Goal: Task Accomplishment & Management: Manage account settings

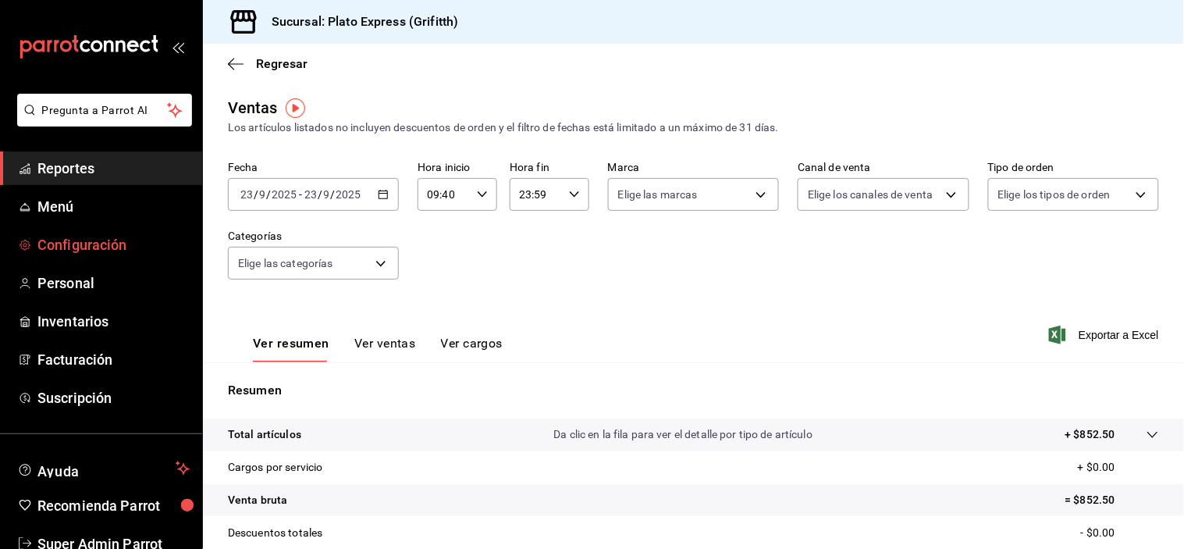
click at [161, 248] on span "Configuración" at bounding box center [113, 244] width 152 height 21
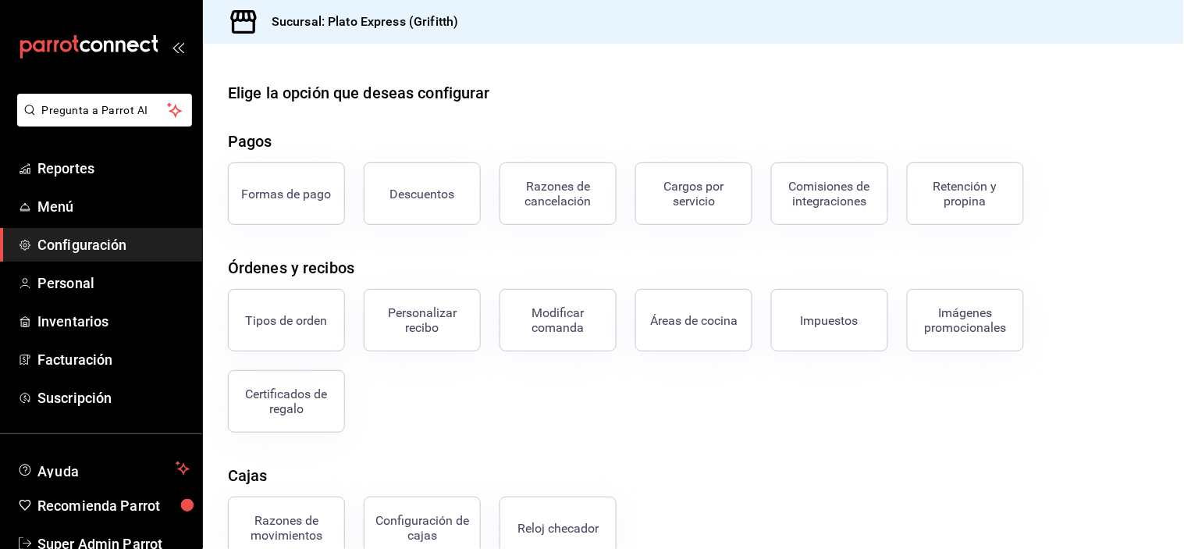
click at [298, 368] on div "Certificados de regalo" at bounding box center [277, 391] width 136 height 81
click at [298, 376] on button "Certificados de regalo" at bounding box center [286, 401] width 117 height 62
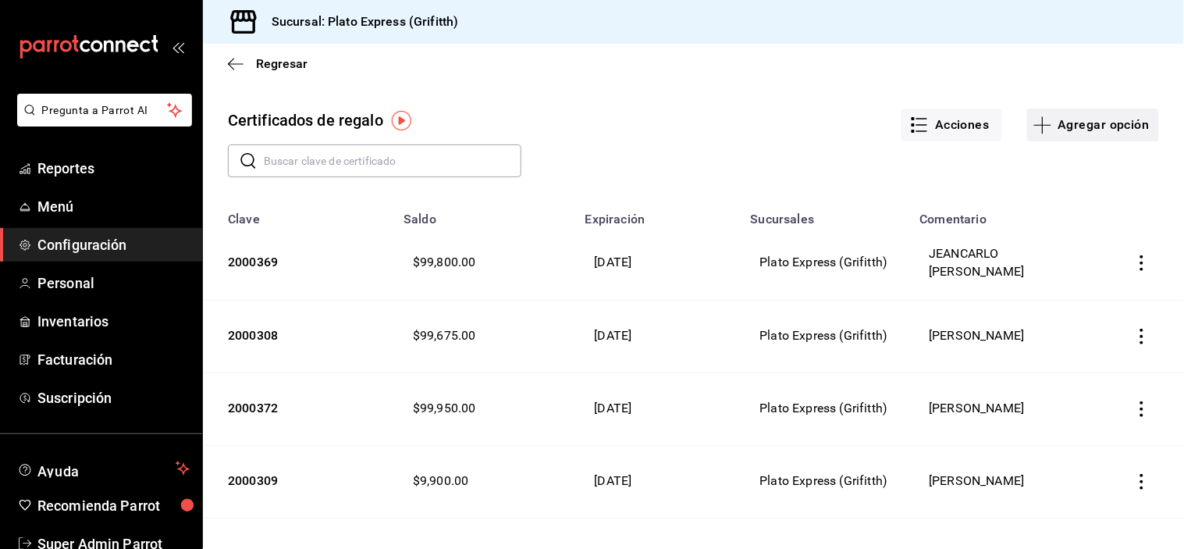
click at [1062, 119] on button "Agregar opción" at bounding box center [1093, 124] width 132 height 33
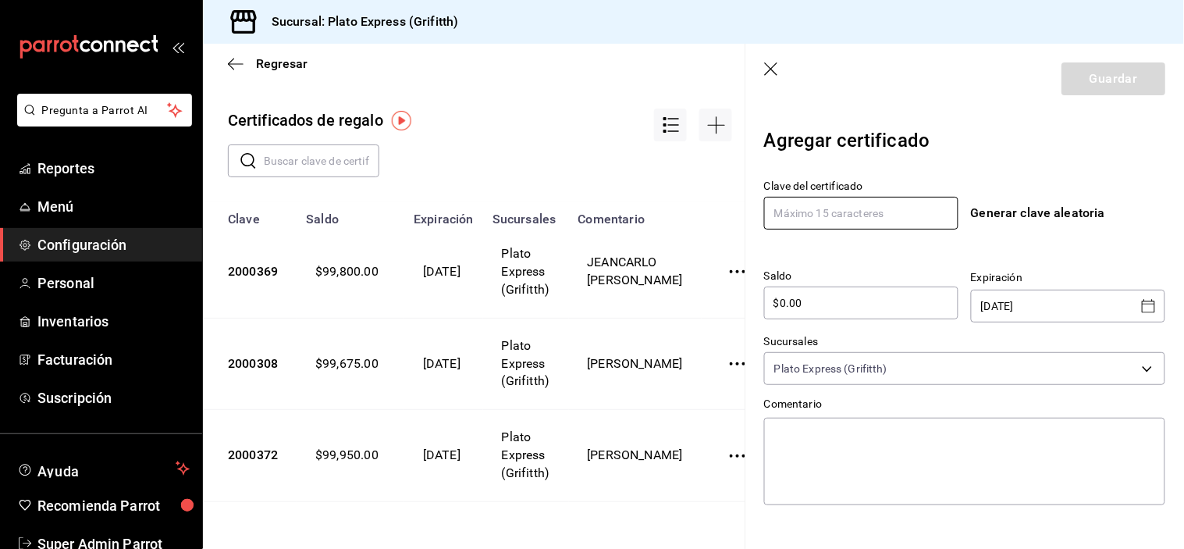
click at [918, 218] on input "text" at bounding box center [861, 213] width 194 height 33
type input "2000390"
drag, startPoint x: 927, startPoint y: 305, endPoint x: 915, endPoint y: 306, distance: 11.7
click at [915, 306] on input "$0.00" at bounding box center [861, 302] width 194 height 19
type input "$0"
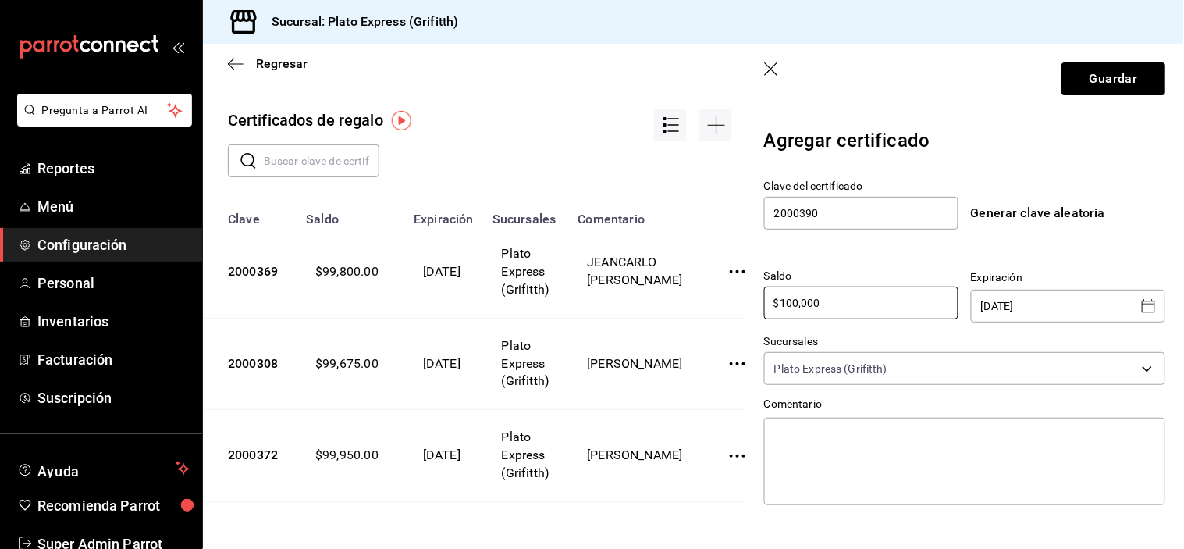
type input "$100,000"
click at [1142, 303] on icon "Open calendar" at bounding box center [1148, 305] width 13 height 13
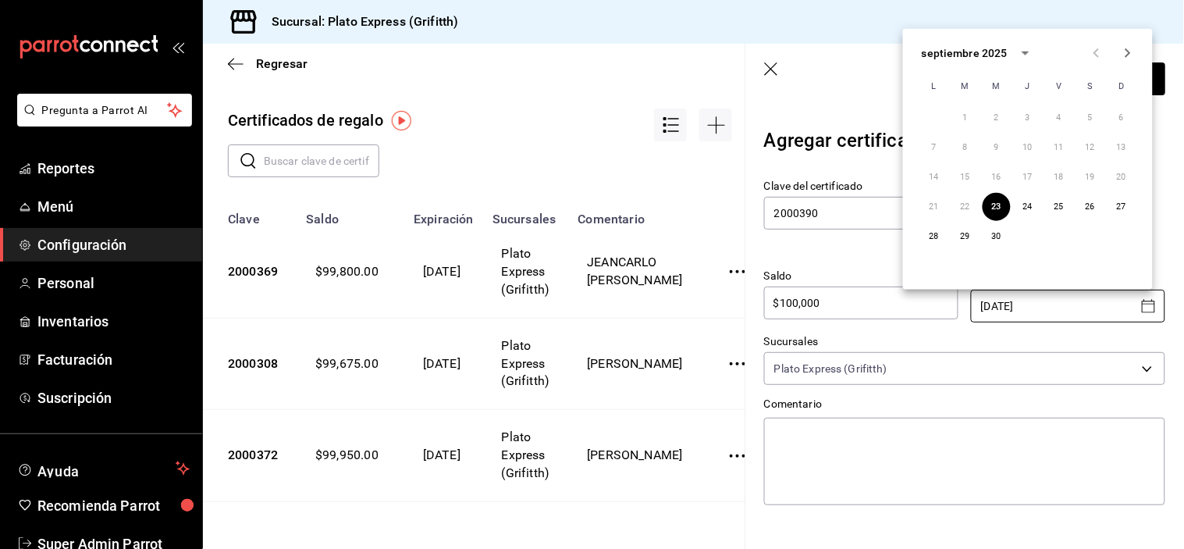
click at [1000, 53] on div "septiembre 2025" at bounding box center [965, 52] width 86 height 16
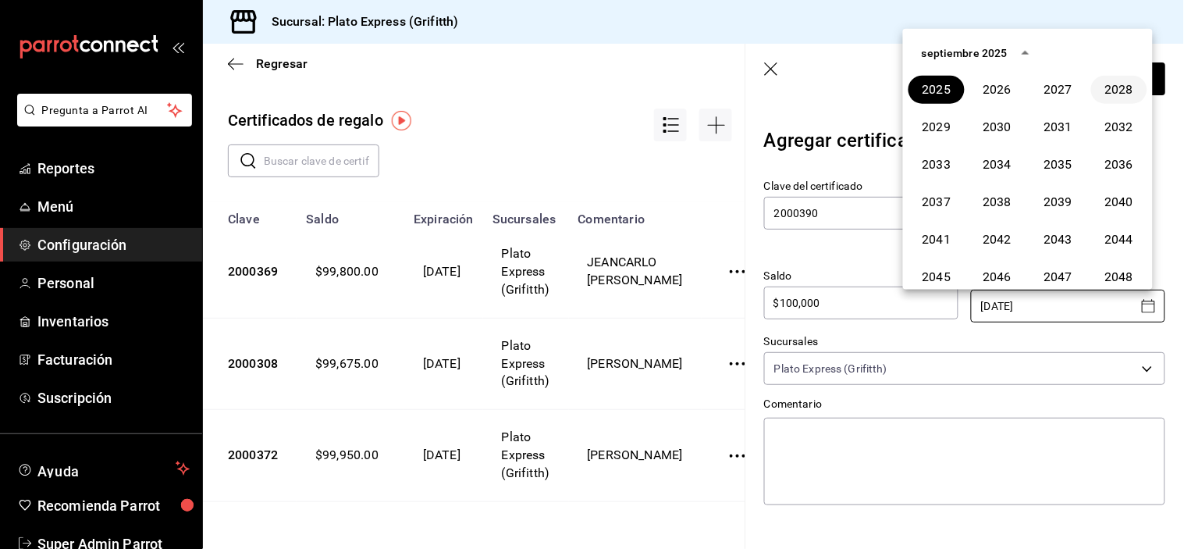
click at [1101, 82] on button "2028" at bounding box center [1119, 90] width 56 height 28
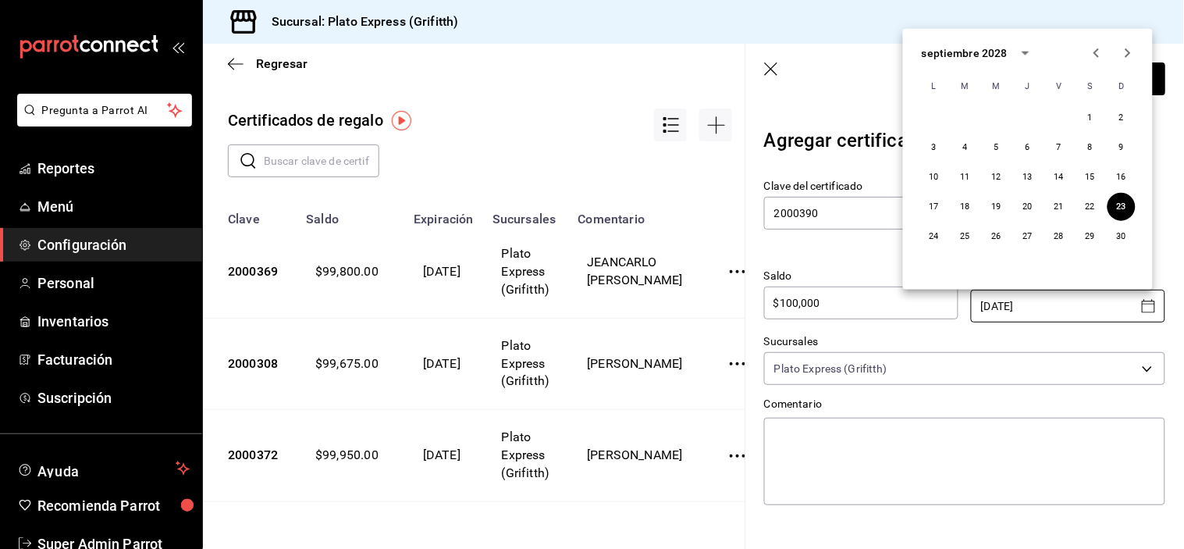
click at [1127, 59] on icon "Next month" at bounding box center [1127, 53] width 19 height 19
click at [922, 259] on button "31" at bounding box center [934, 266] width 28 height 28
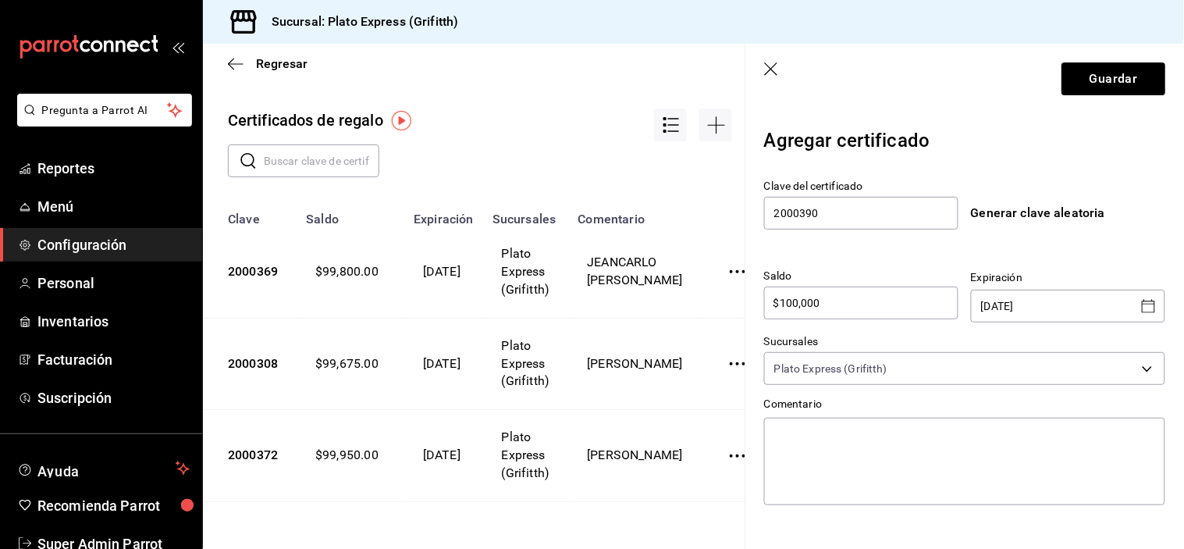
type input "[DATE]"
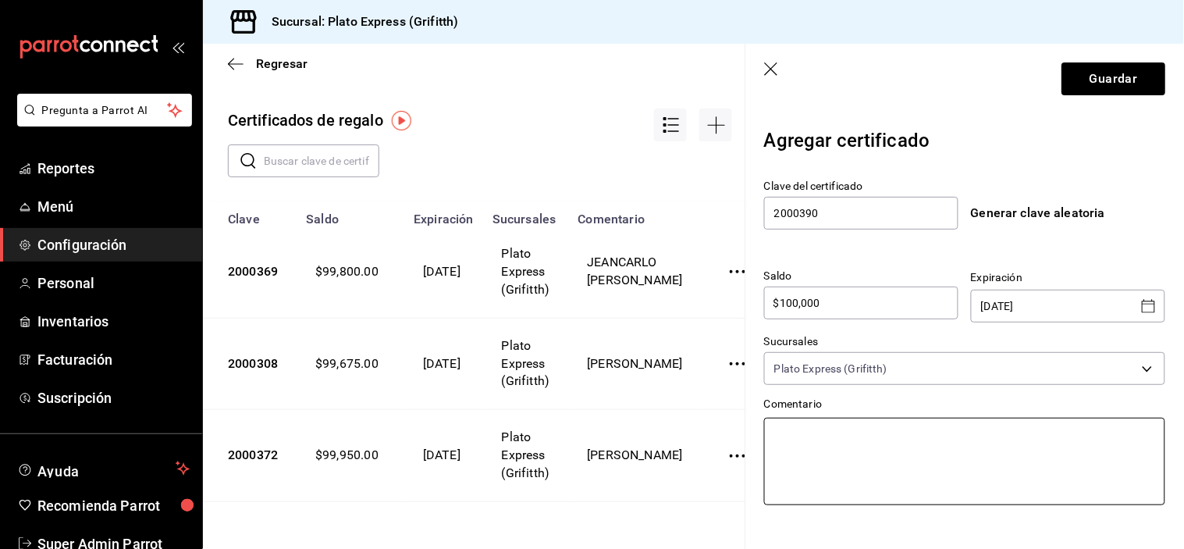
click at [831, 447] on textarea at bounding box center [964, 460] width 401 height 87
type textarea "C"
type textarea "x"
type textarea "CA"
type textarea "x"
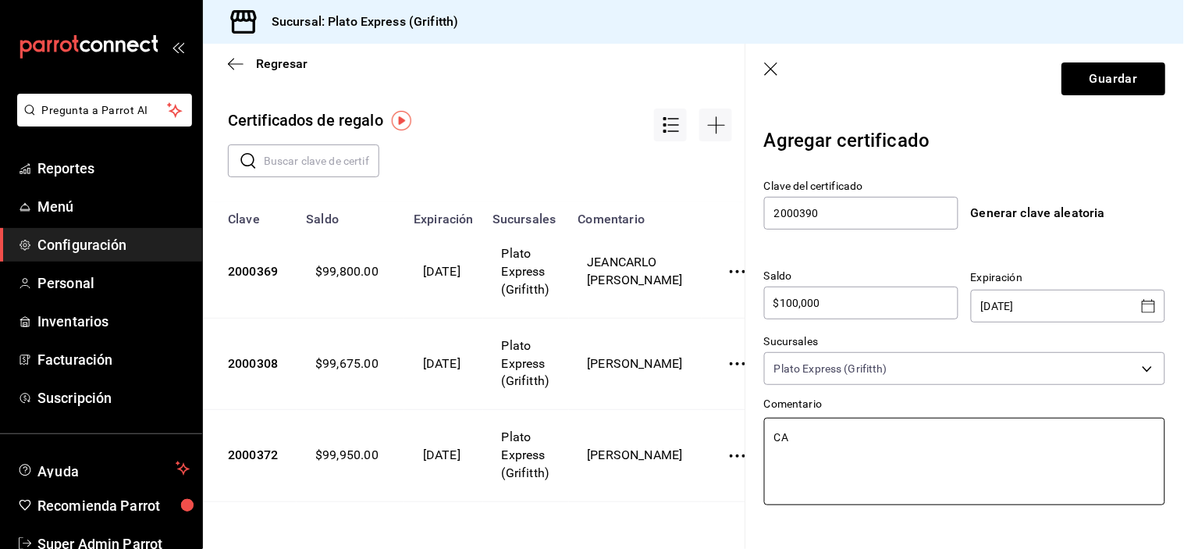
type textarea "CAR"
type textarea "x"
type textarea "[PERSON_NAME]"
type textarea "x"
type textarea "[PERSON_NAME]"
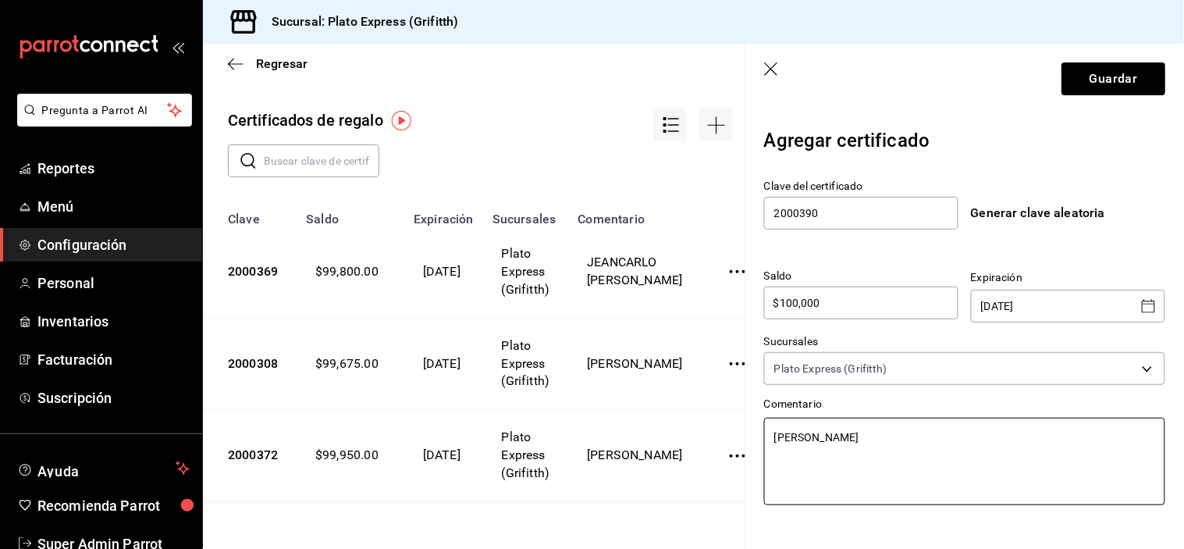
type textarea "x"
type textarea "[PERSON_NAME]"
type textarea "x"
type textarea "[PERSON_NAME]"
type textarea "x"
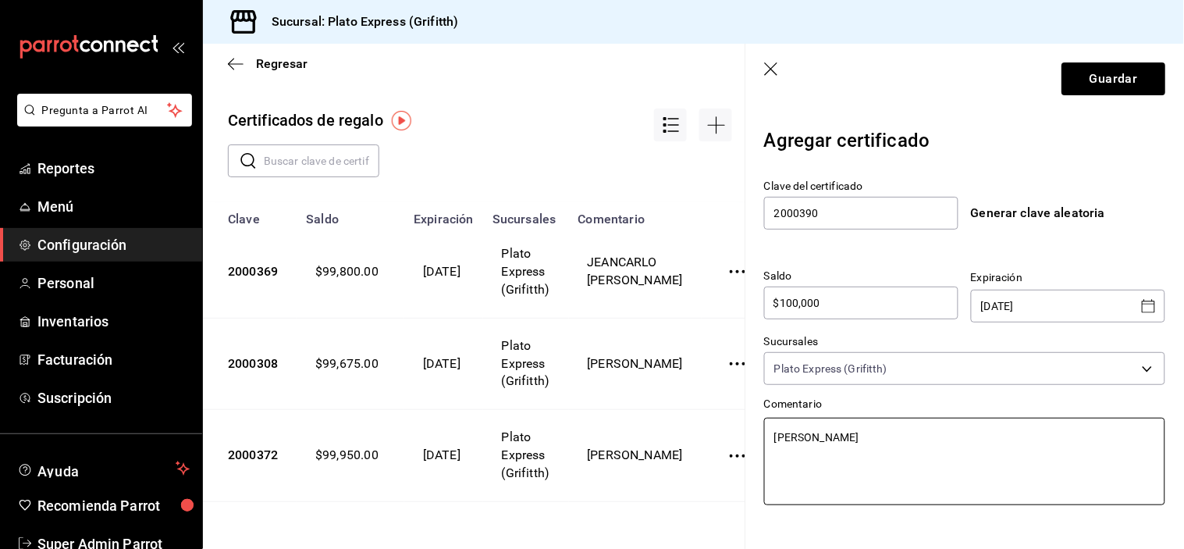
type textarea "[PERSON_NAME]"
type textarea "x"
type textarea "[PERSON_NAME]"
type textarea "x"
type textarea "[PERSON_NAME]"
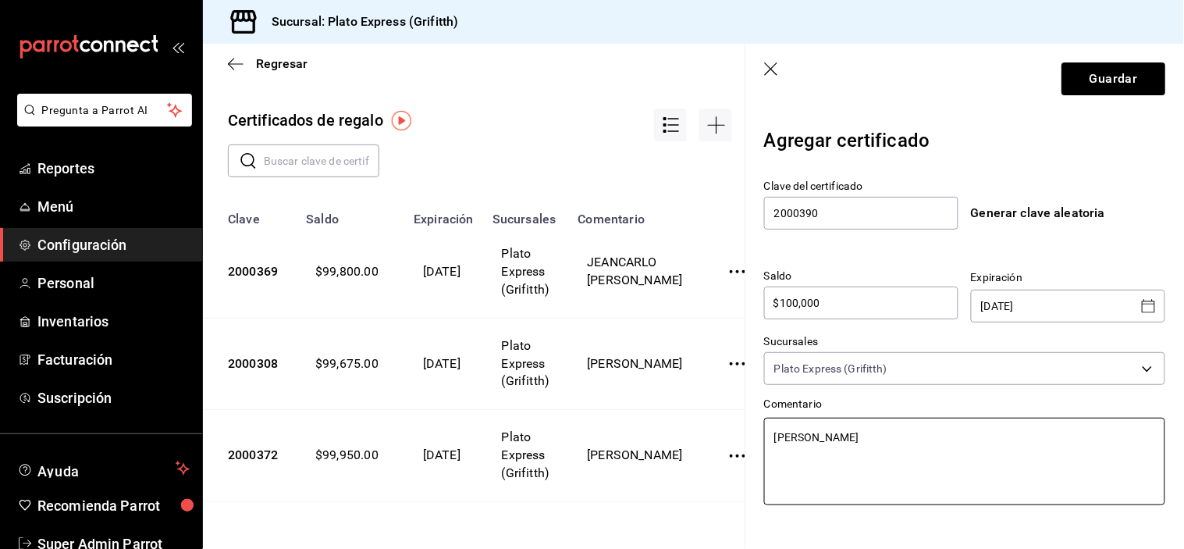
type textarea "x"
type textarea "[PERSON_NAME] [PERSON_NAME]"
type textarea "x"
type textarea "[PERSON_NAME] [PERSON_NAME]"
type textarea "x"
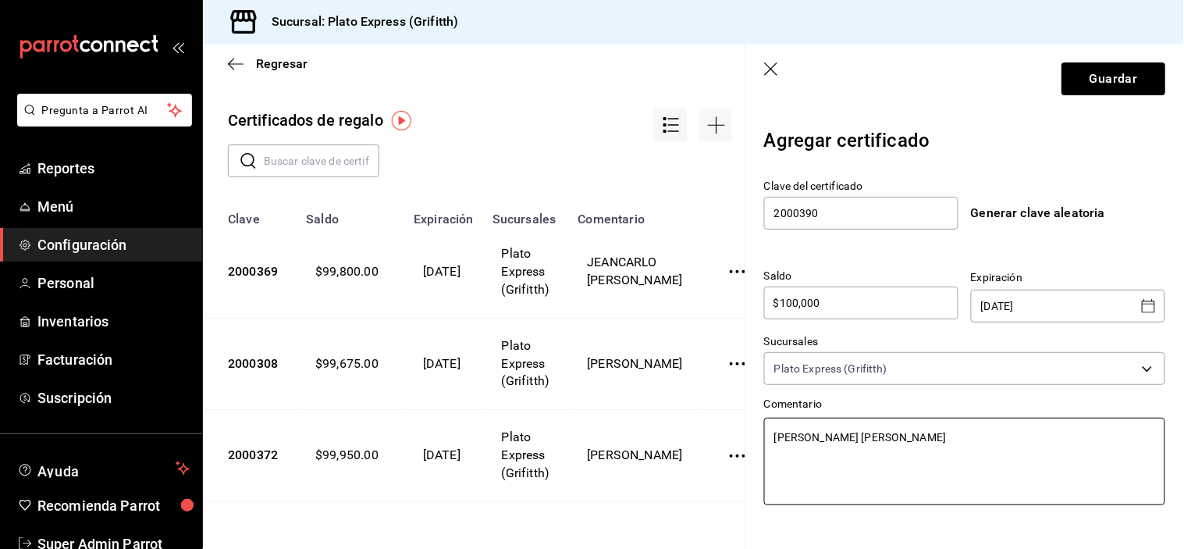
type textarea "[PERSON_NAME] [PERSON_NAME]"
type textarea "x"
type textarea "[PERSON_NAME] [PERSON_NAME]"
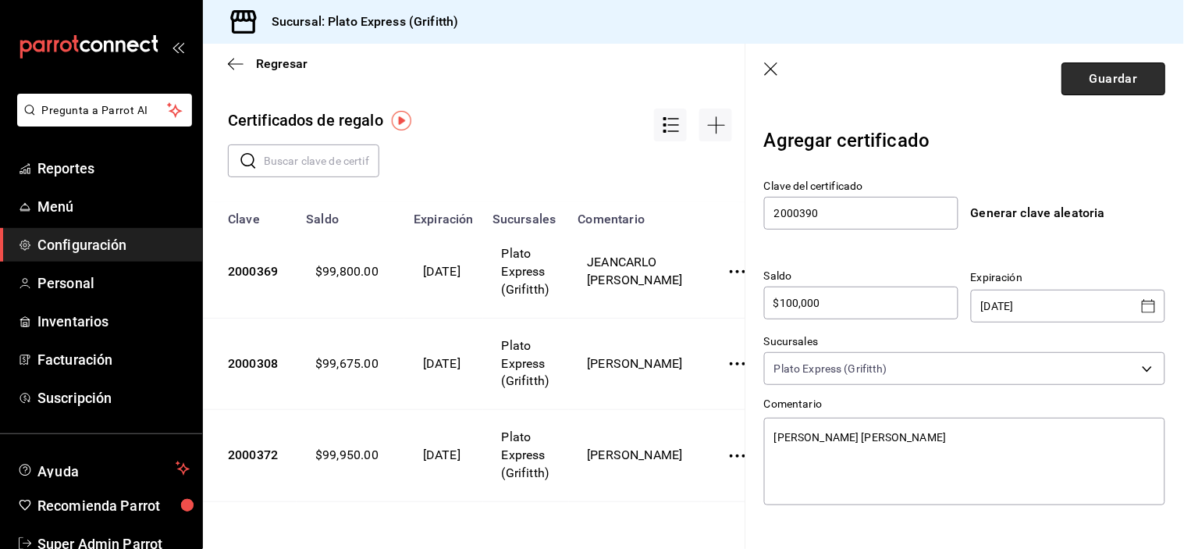
click at [1085, 87] on button "Guardar" at bounding box center [1113, 78] width 104 height 33
type textarea "x"
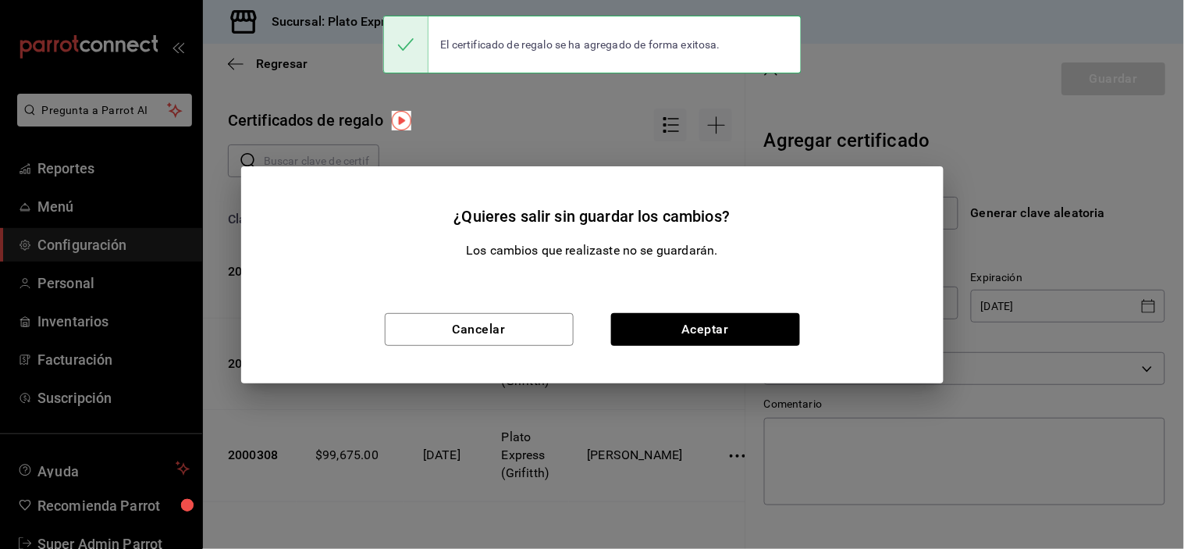
type input "$0.00"
click at [692, 328] on button "Aceptar" at bounding box center [705, 329] width 189 height 33
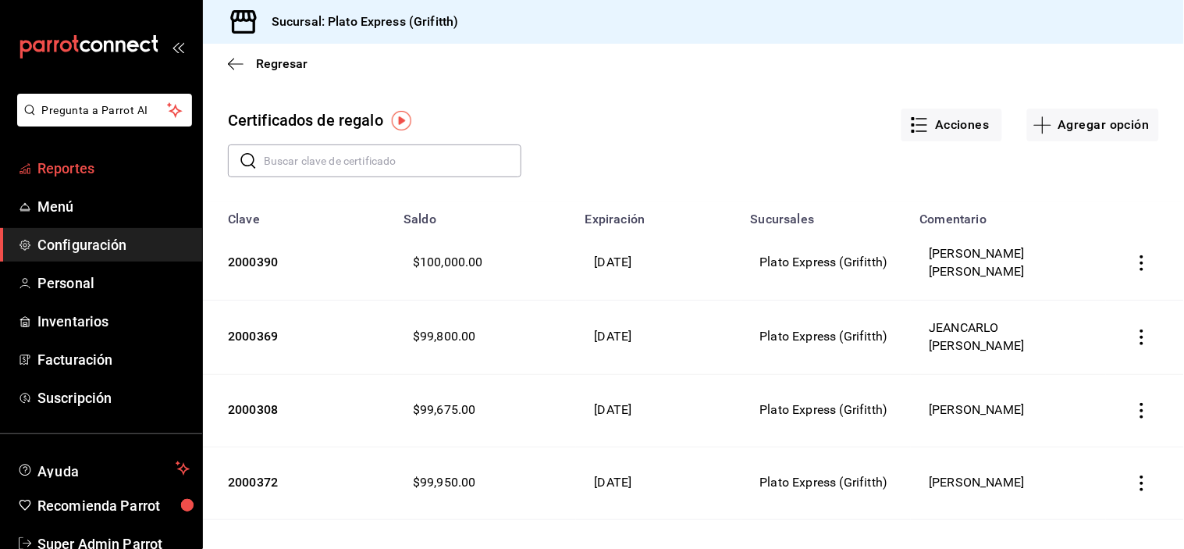
click at [118, 174] on span "Reportes" at bounding box center [113, 168] width 152 height 21
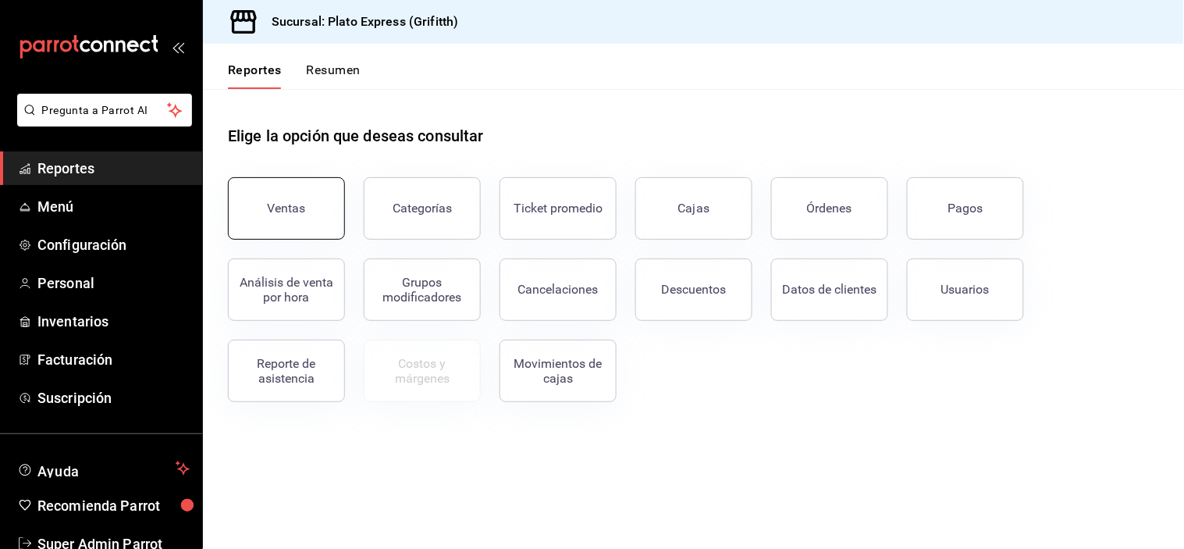
click at [264, 235] on button "Ventas" at bounding box center [286, 208] width 117 height 62
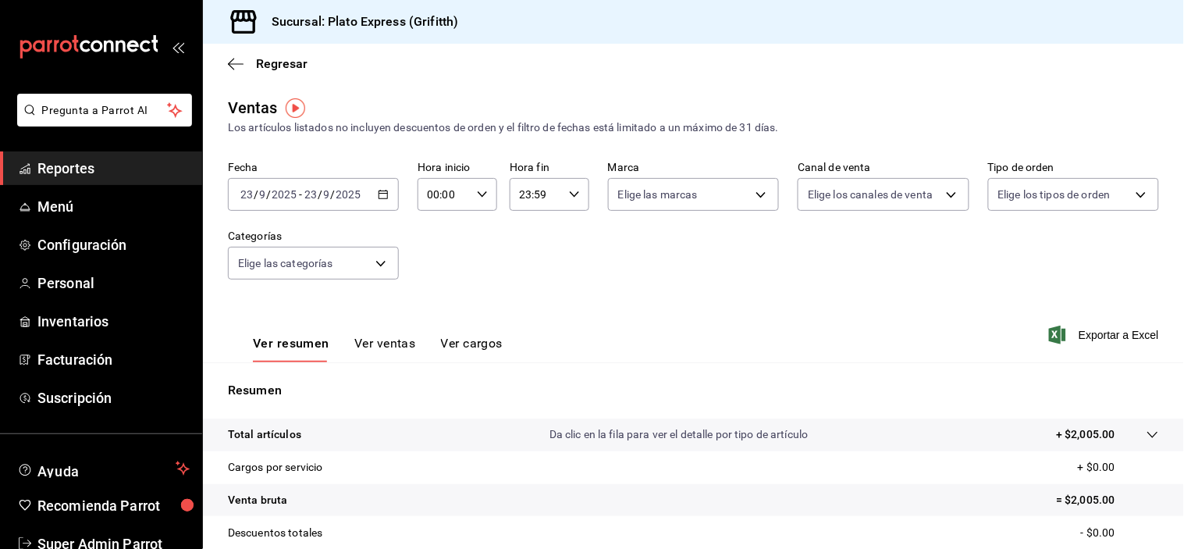
click at [490, 190] on div "00:00 Hora inicio" at bounding box center [457, 194] width 80 height 33
click at [442, 322] on button "02" at bounding box center [434, 309] width 33 height 31
click at [441, 301] on span "09" at bounding box center [435, 295] width 14 height 12
type input "09:00"
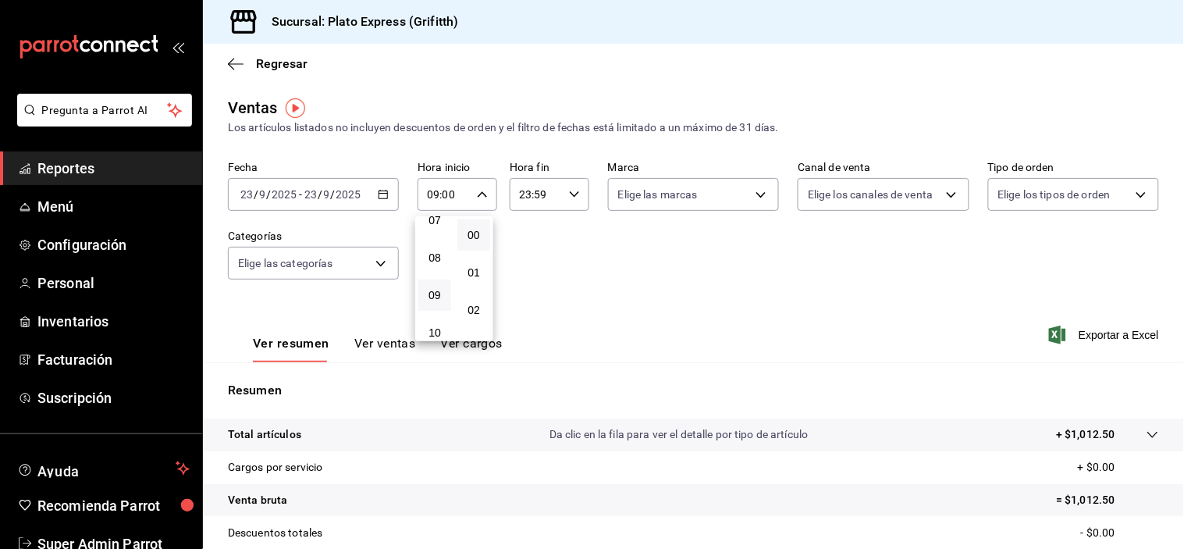
click at [474, 201] on div at bounding box center [592, 274] width 1184 height 549
click at [477, 198] on icon "button" at bounding box center [482, 194] width 11 height 11
click at [476, 297] on div "00 01 02 03 04 05 06 07 08 09 10 11 12 13 14 15 16 17 18 19 20 21 22 23 24 25 2…" at bounding box center [473, 278] width 39 height 125
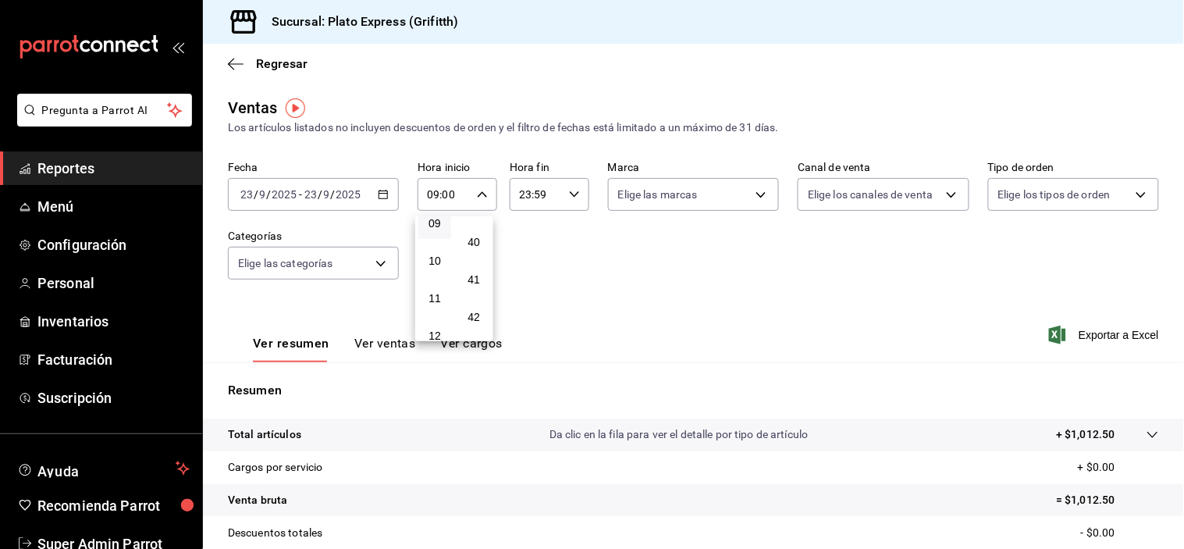
click at [476, 248] on span "40" at bounding box center [474, 242] width 14 height 12
type input "09:40"
click at [476, 248] on span "40" at bounding box center [474, 242] width 14 height 12
click at [477, 248] on span "40" at bounding box center [474, 242] width 14 height 12
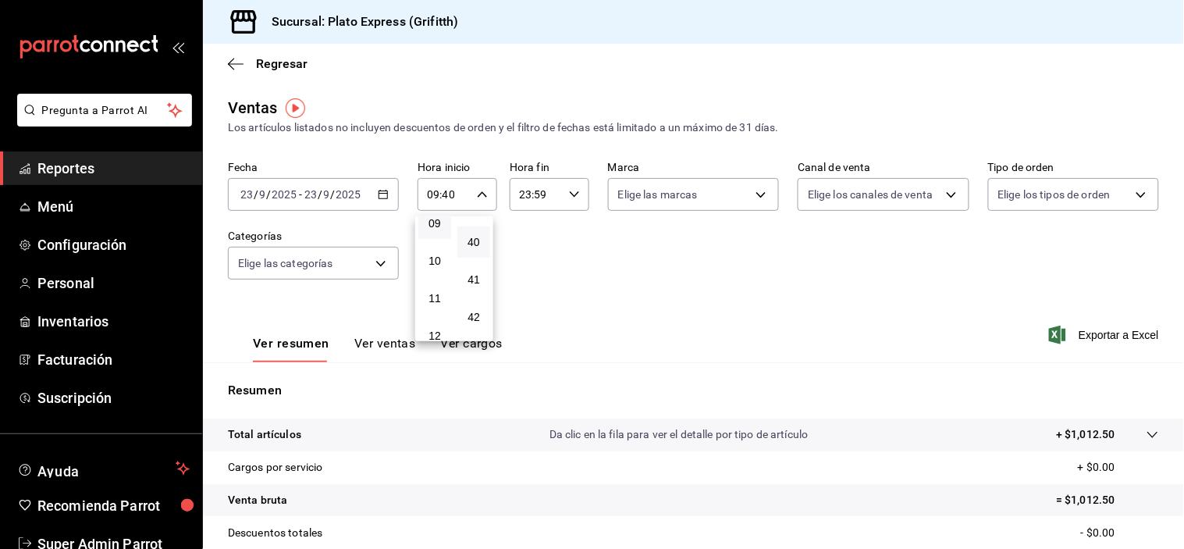
click at [468, 258] on button "40" at bounding box center [473, 241] width 33 height 31
click at [406, 345] on div at bounding box center [592, 274] width 1184 height 549
click at [406, 345] on button "Ver ventas" at bounding box center [385, 349] width 62 height 27
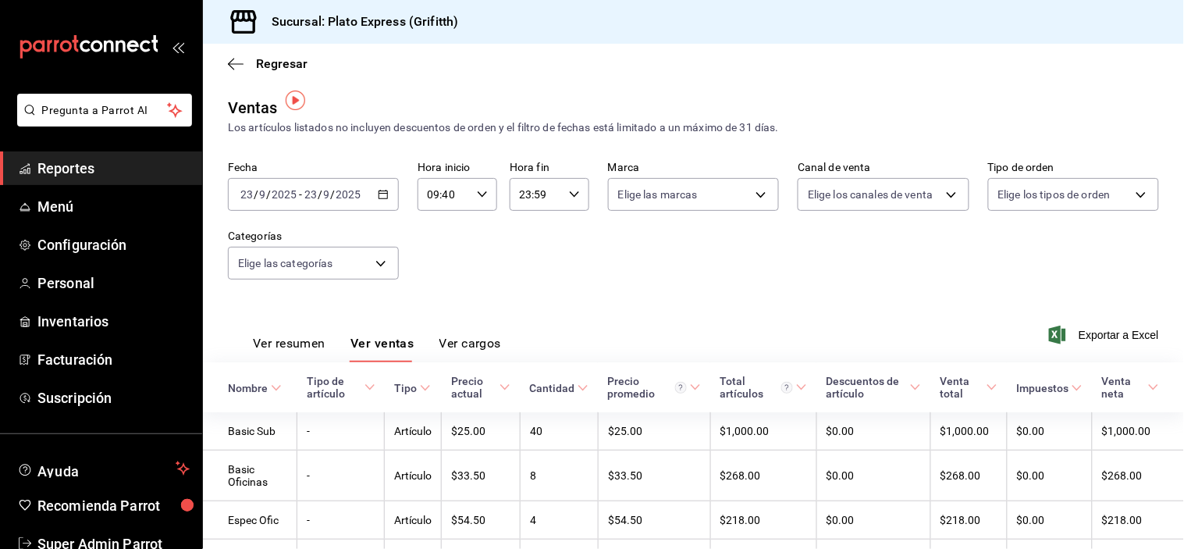
scroll to position [89, 0]
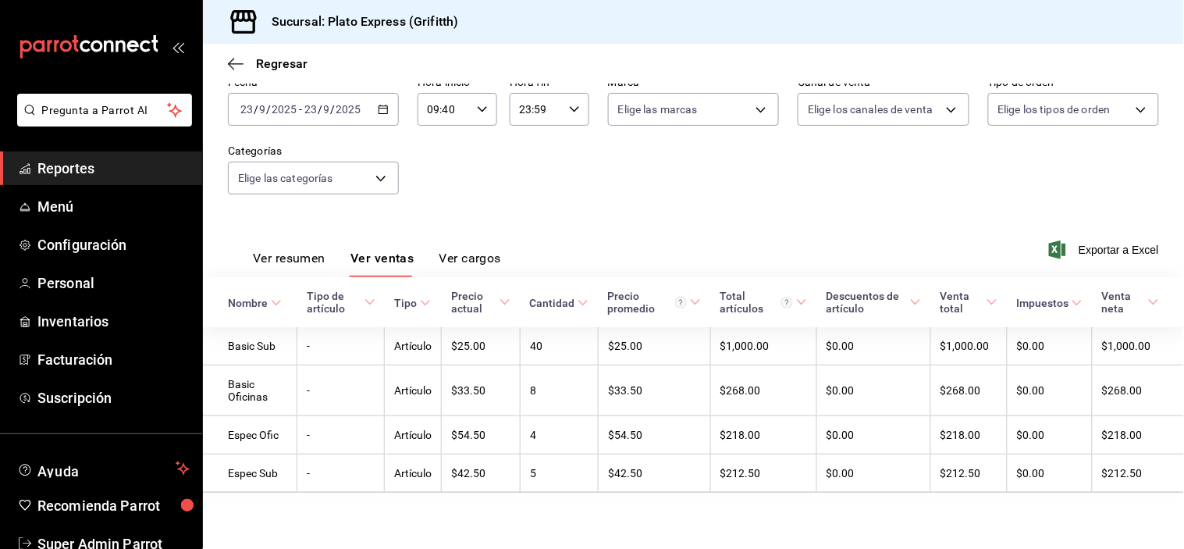
click at [473, 112] on div "09:40 Hora inicio" at bounding box center [457, 109] width 80 height 33
click at [480, 97] on span "40" at bounding box center [474, 90] width 14 height 12
click at [574, 179] on div at bounding box center [592, 274] width 1184 height 549
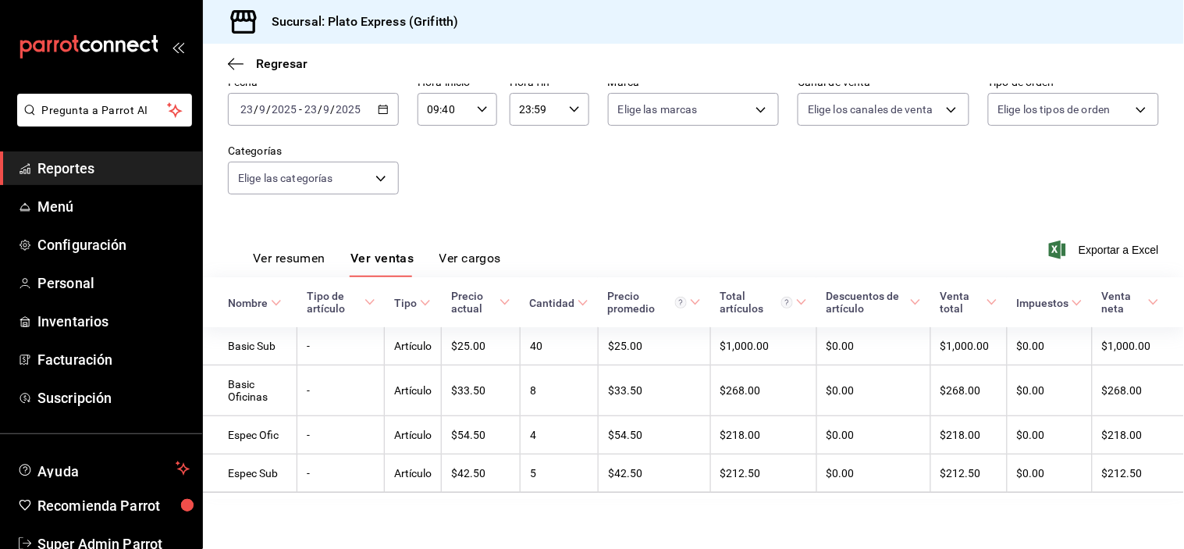
click at [322, 250] on button "Ver resumen" at bounding box center [289, 263] width 73 height 27
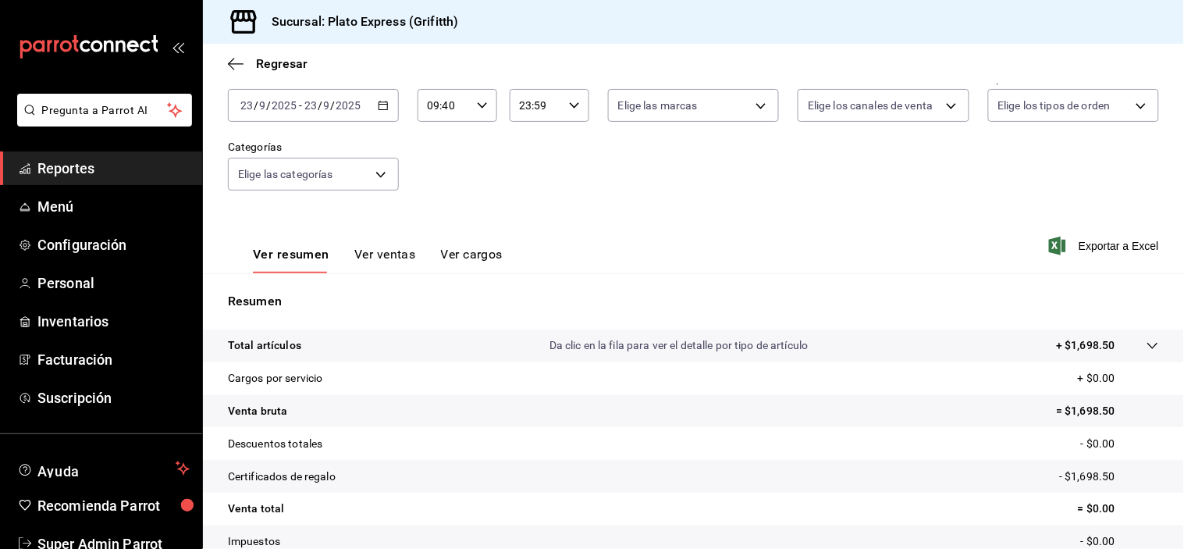
click at [597, 188] on div "Fecha [DATE] [DATE] - [DATE] [DATE] Hora inicio 09:40 Hora inicio Hora fin 23:5…" at bounding box center [693, 140] width 931 height 137
click at [474, 112] on div "09:40 Hora inicio" at bounding box center [457, 105] width 80 height 33
click at [463, 106] on button "40" at bounding box center [473, 90] width 33 height 31
click at [472, 97] on span "40" at bounding box center [474, 90] width 14 height 12
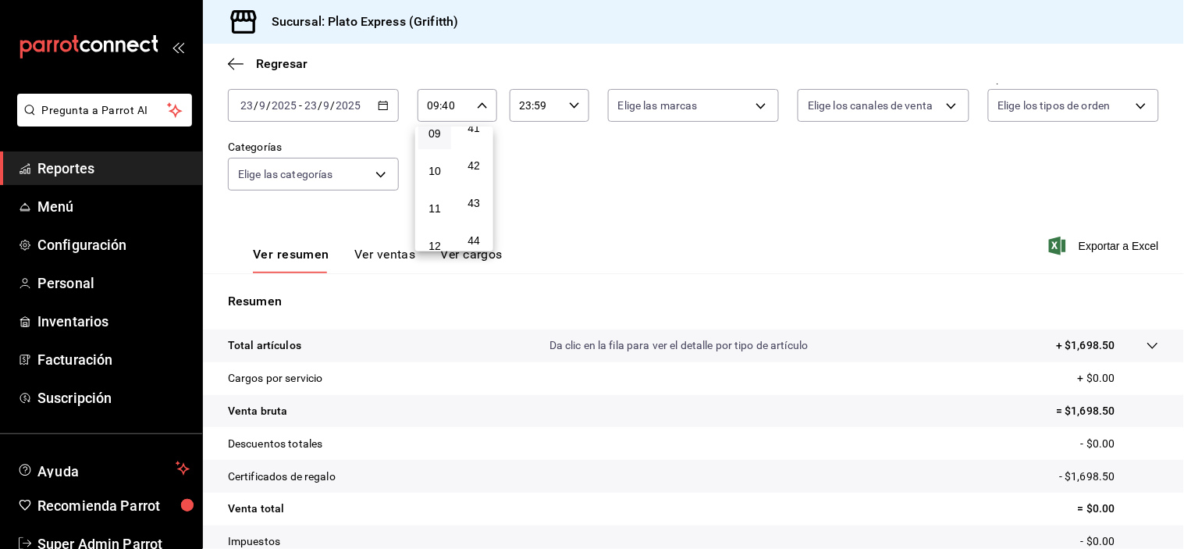
click at [472, 97] on span "40" at bounding box center [474, 90] width 14 height 12
click at [680, 228] on div at bounding box center [592, 274] width 1184 height 549
click at [484, 100] on icon "button" at bounding box center [482, 105] width 11 height 11
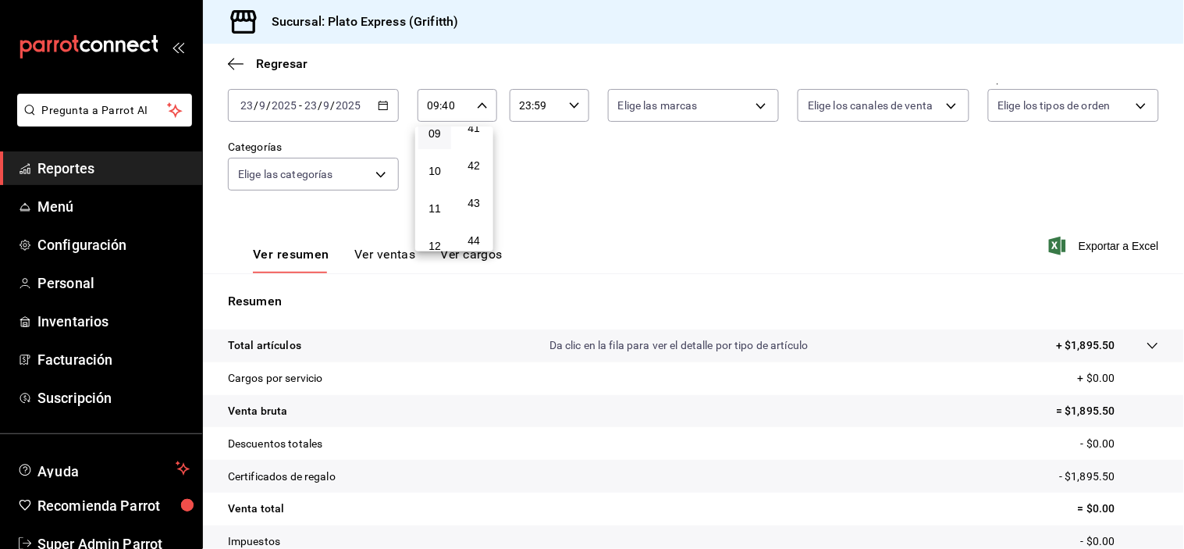
click at [471, 106] on button "40" at bounding box center [473, 90] width 33 height 31
click at [524, 181] on div at bounding box center [592, 274] width 1184 height 549
click at [524, 181] on div "Fecha [DATE] [DATE] - [DATE] [DATE] Hora inicio 09:40 Hora inicio Hora fin 23:5…" at bounding box center [693, 140] width 931 height 137
click at [133, 166] on span "Reportes" at bounding box center [113, 168] width 152 height 21
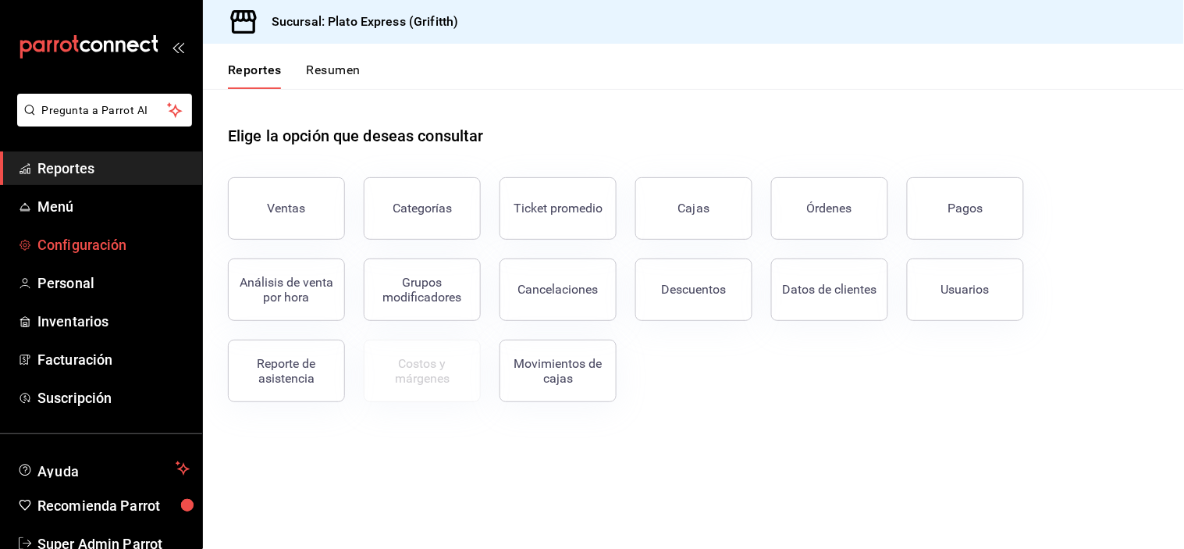
click at [136, 247] on span "Configuración" at bounding box center [113, 244] width 152 height 21
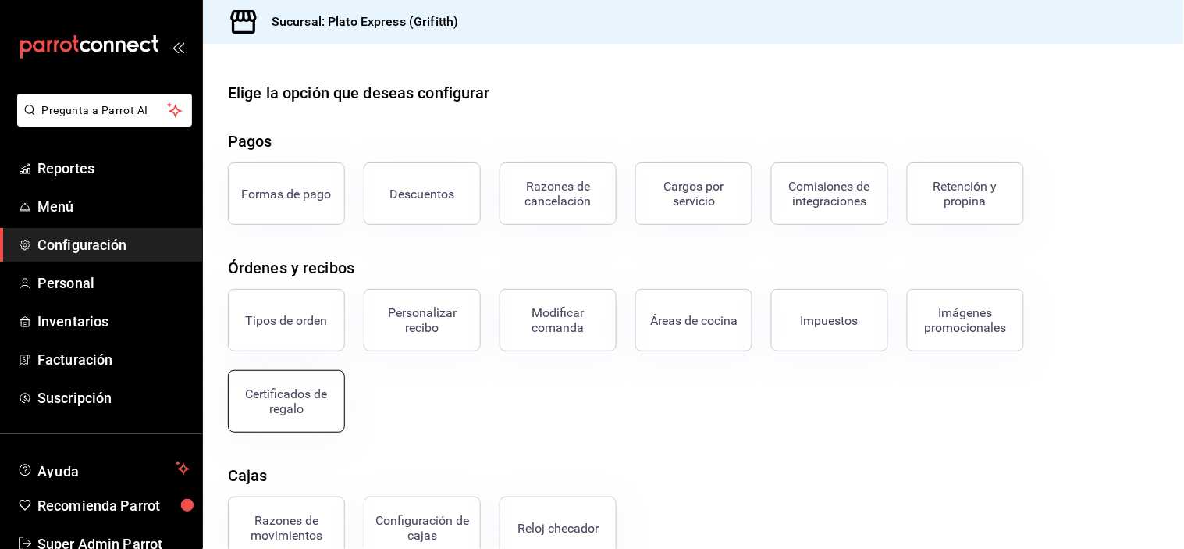
click at [316, 417] on button "Certificados de regalo" at bounding box center [286, 401] width 117 height 62
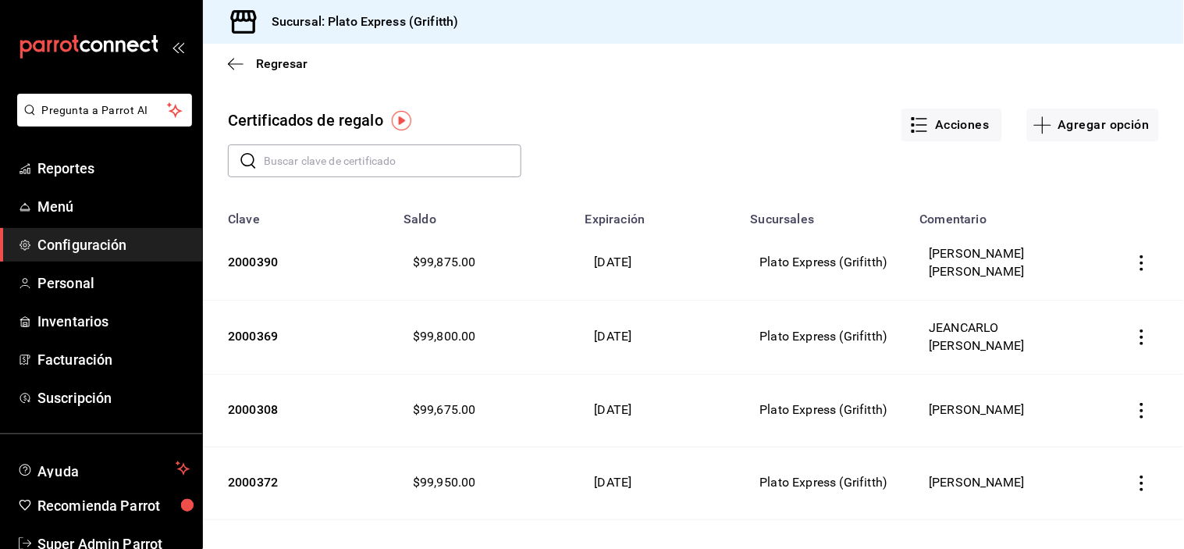
click at [362, 162] on input "text" at bounding box center [393, 160] width 258 height 31
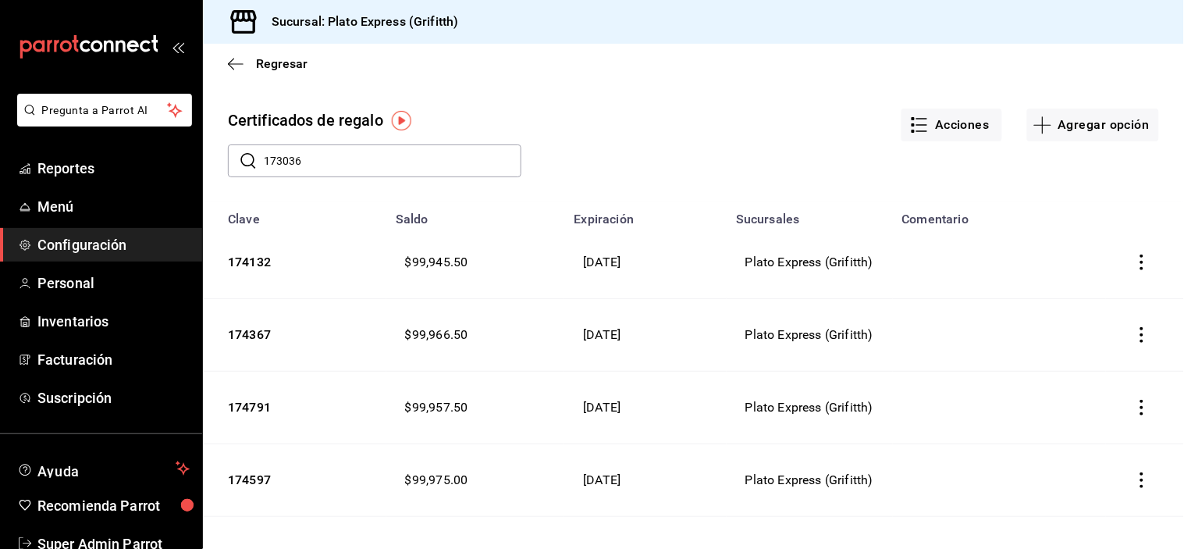
type input "173036"
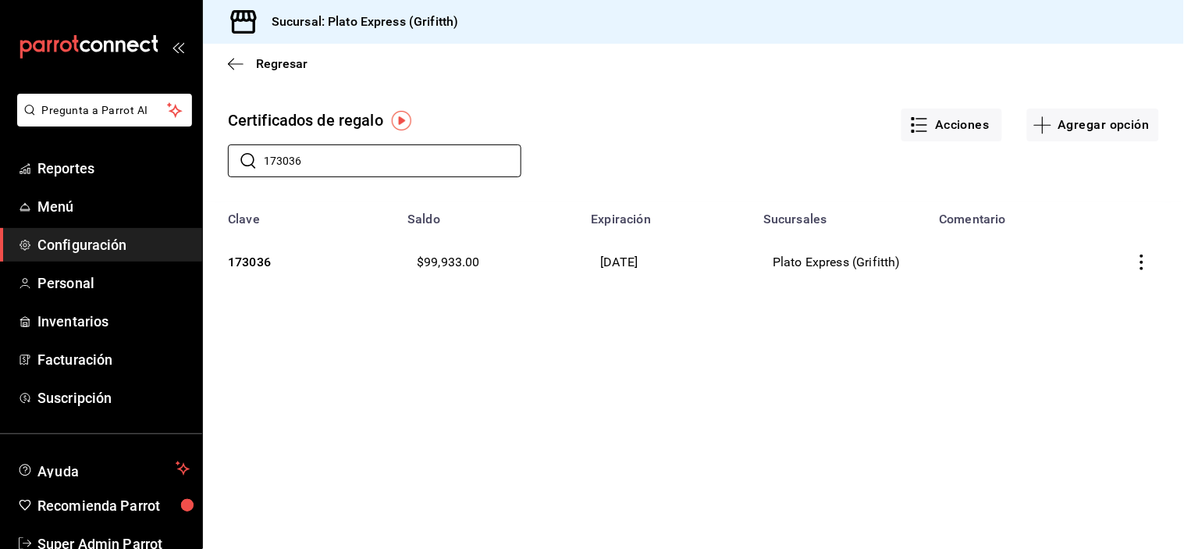
click at [1135, 261] on icon "button" at bounding box center [1142, 262] width 16 height 16
click at [1083, 221] on span "Editar" at bounding box center [1061, 224] width 51 height 12
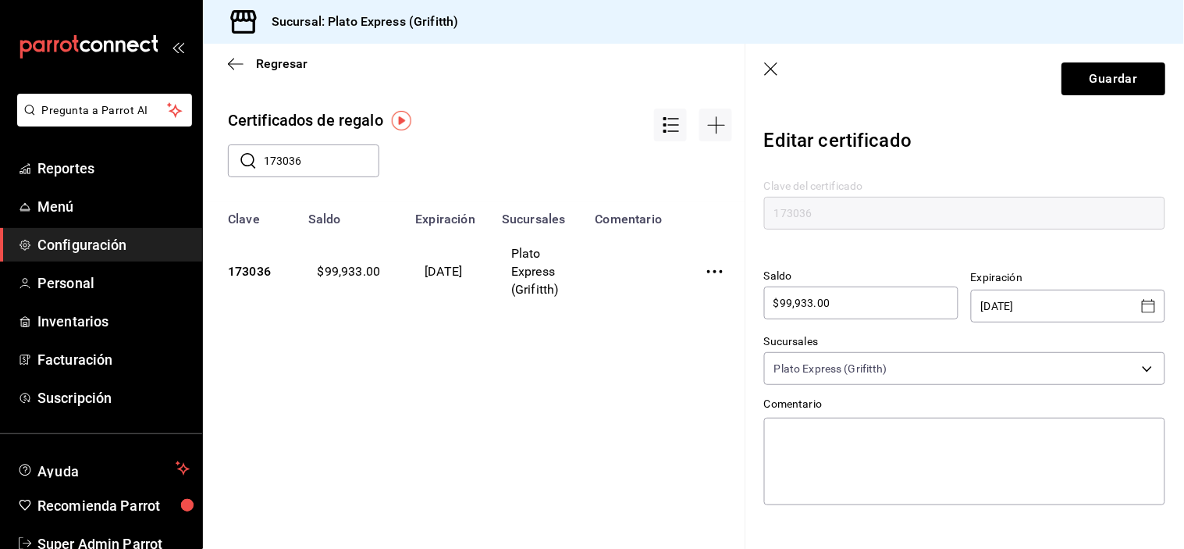
click at [764, 68] on icon "button" at bounding box center [772, 70] width 16 height 16
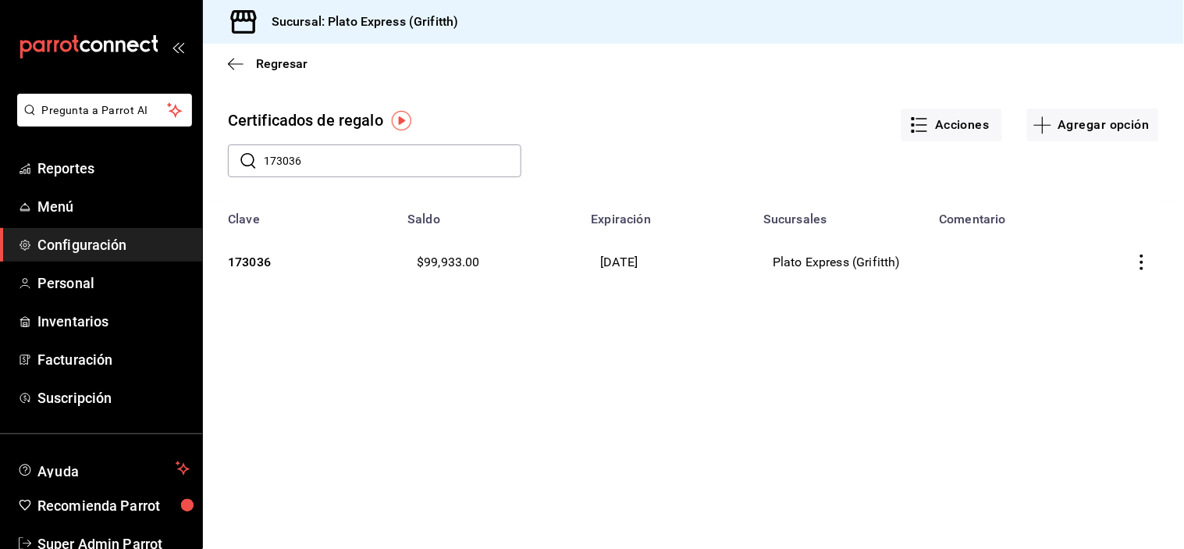
click at [763, 69] on div "Regresar" at bounding box center [693, 64] width 981 height 40
click at [82, 151] on link "Reportes" at bounding box center [101, 168] width 202 height 34
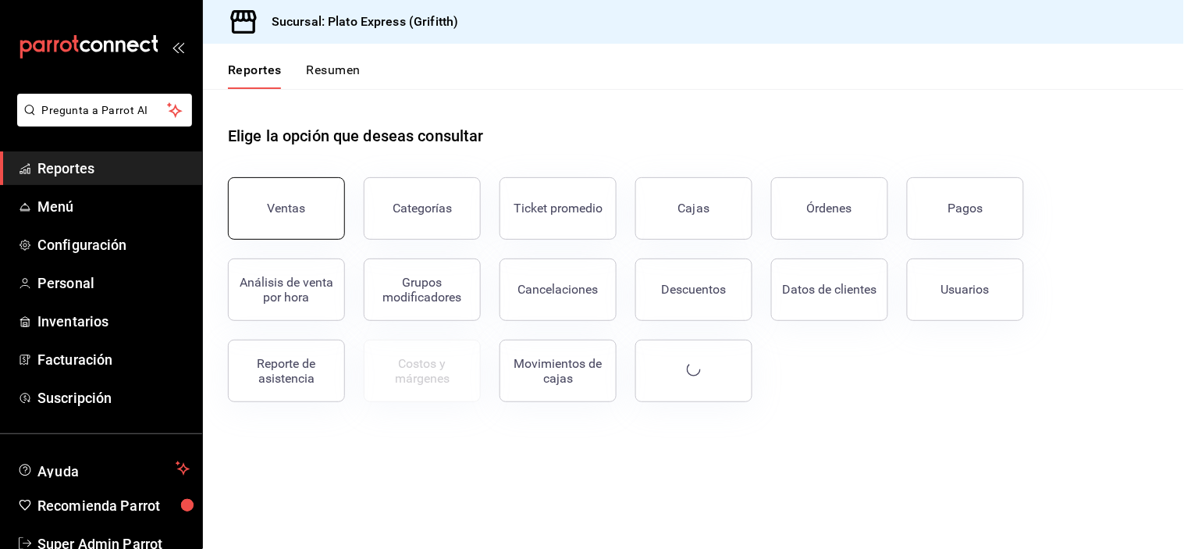
click at [299, 201] on div "Ventas" at bounding box center [287, 208] width 38 height 15
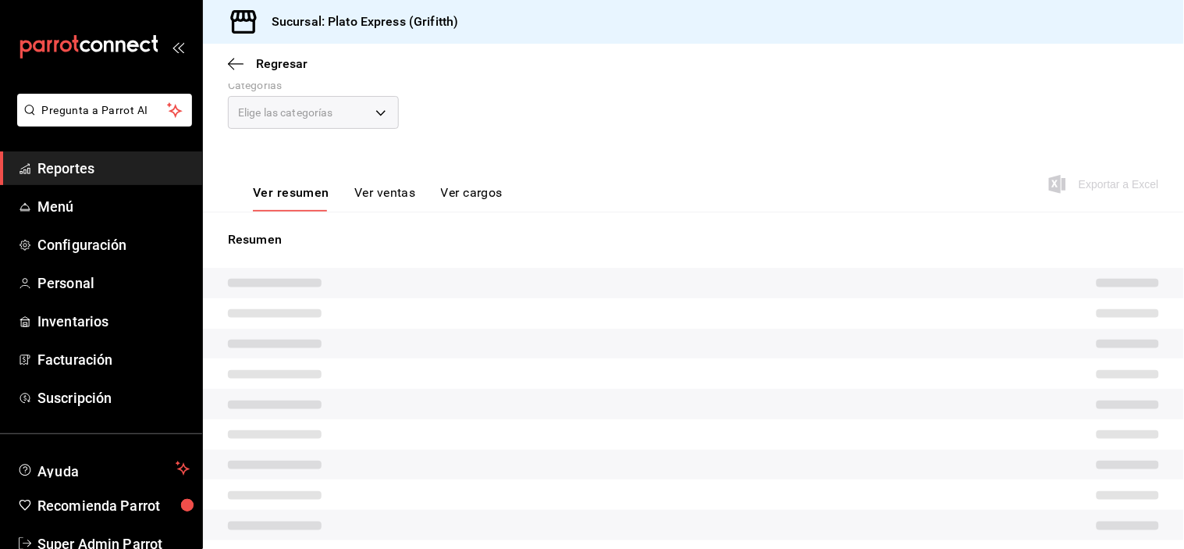
scroll to position [154, 0]
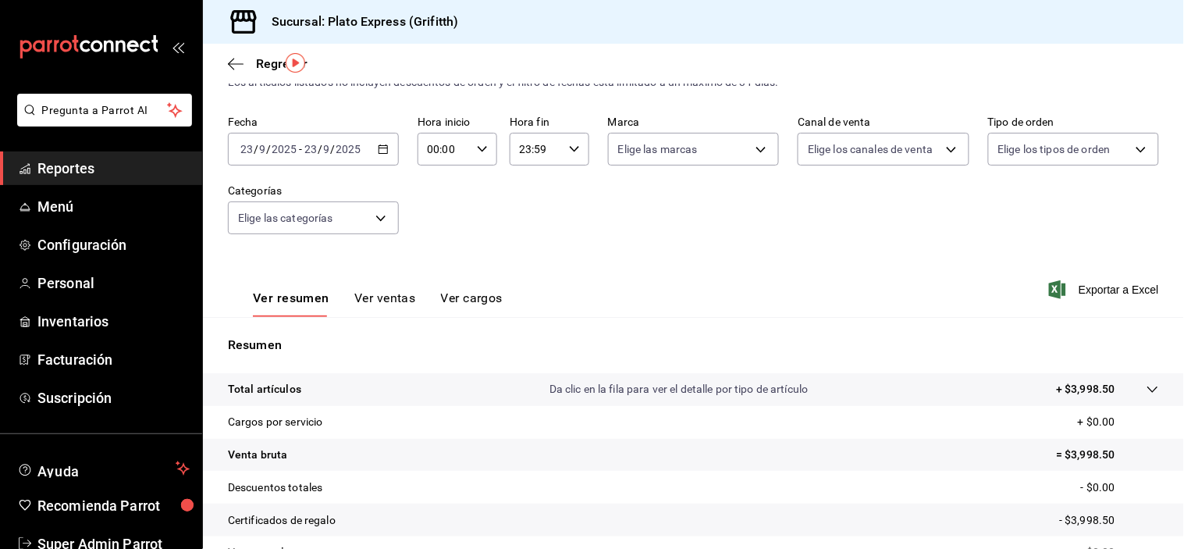
scroll to position [43, 0]
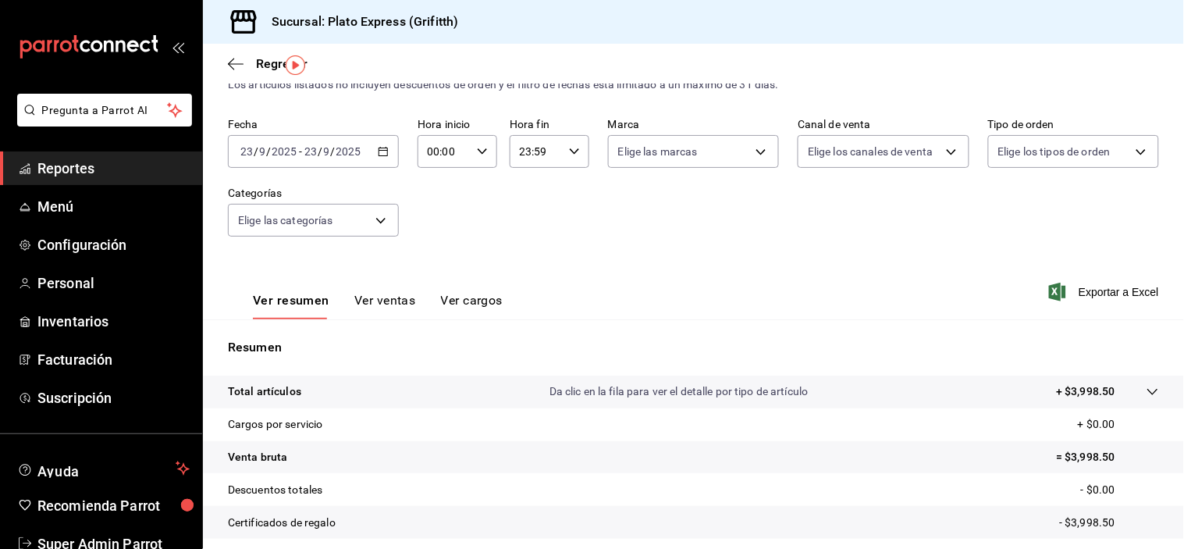
click at [481, 158] on div "00:00 Hora inicio" at bounding box center [457, 151] width 80 height 33
click at [434, 240] on button "01" at bounding box center [434, 228] width 33 height 31
click at [434, 232] on button "09" at bounding box center [434, 216] width 33 height 31
type input "09:00"
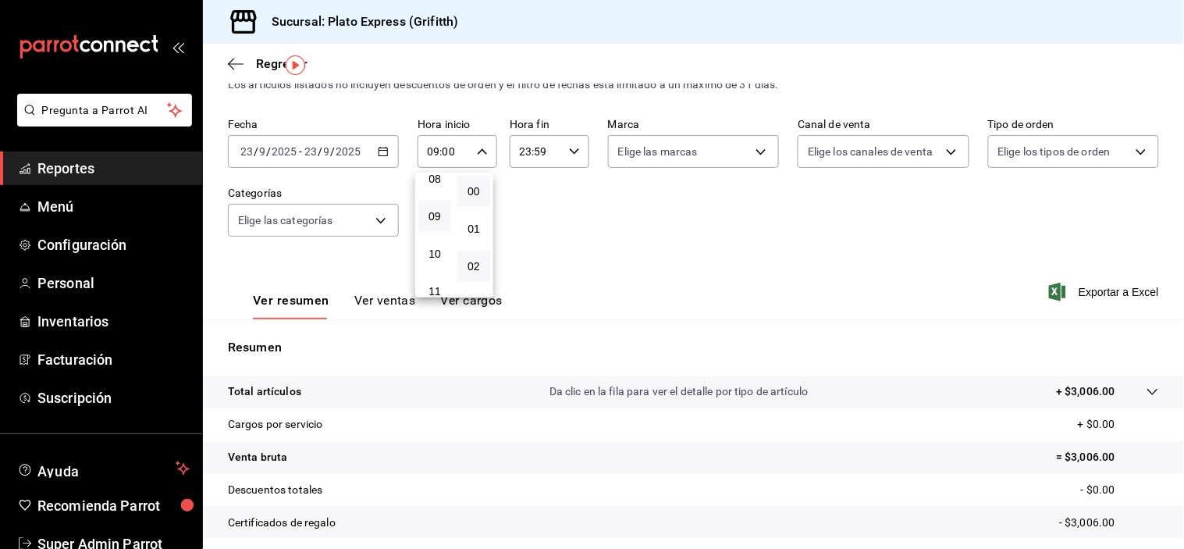
click at [478, 261] on div "00 01 02 03 04 05 06 07 08 09 10 11 12 13 14 15 16 17 18 19 20 21 22 23 24 25 2…" at bounding box center [473, 234] width 39 height 125
click at [467, 144] on button "40" at bounding box center [473, 128] width 33 height 31
type input "09:40"
click at [478, 144] on button "40" at bounding box center [473, 128] width 33 height 31
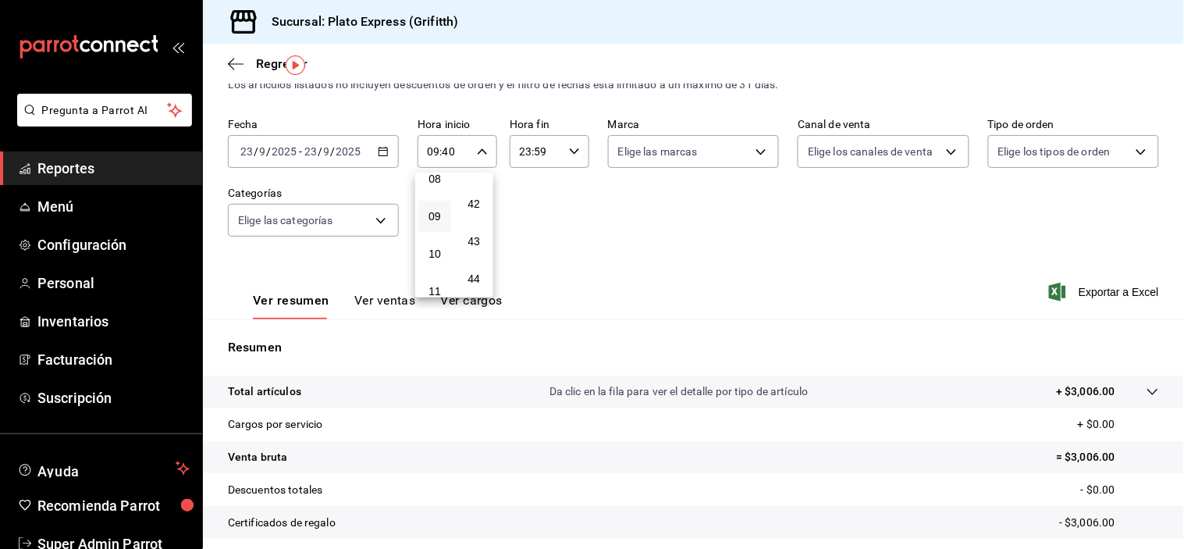
click at [671, 261] on div at bounding box center [592, 274] width 1184 height 549
click at [387, 293] on button "Ver ventas" at bounding box center [385, 306] width 62 height 27
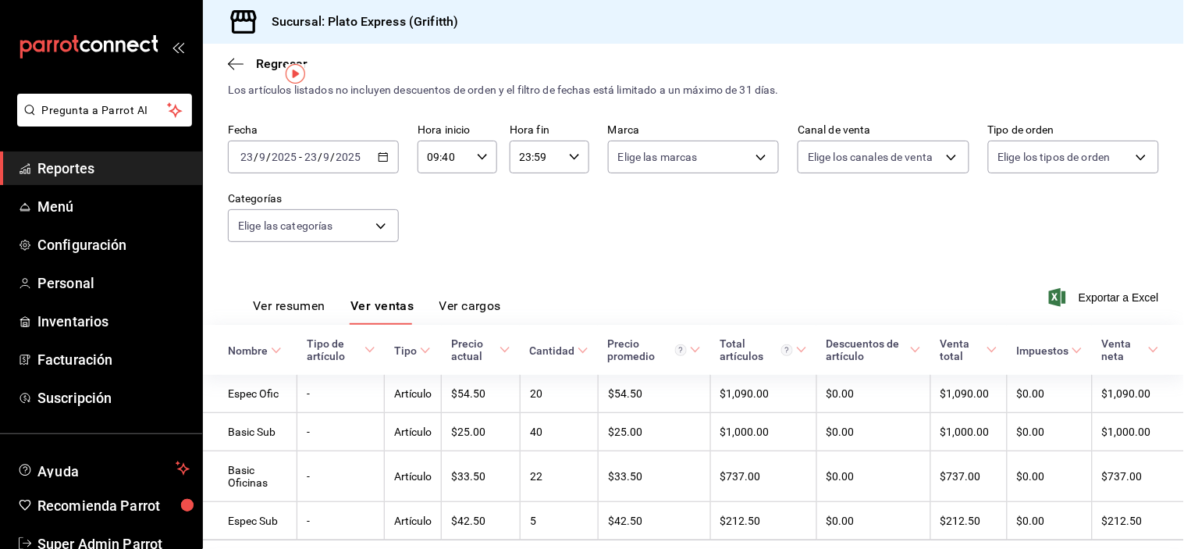
scroll to position [34, 0]
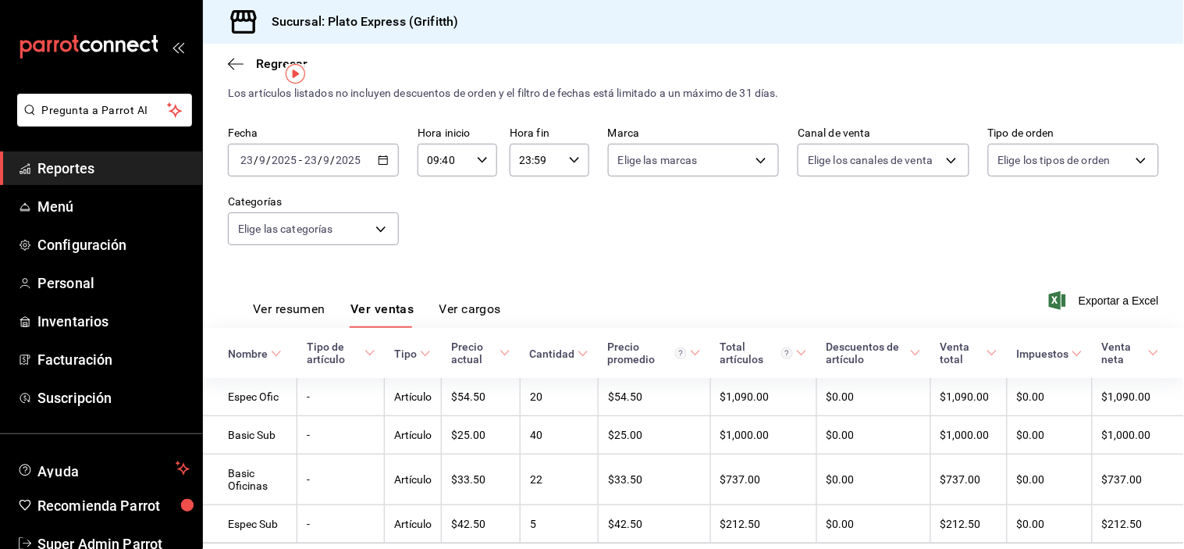
click at [134, 176] on span "Reportes" at bounding box center [113, 168] width 152 height 21
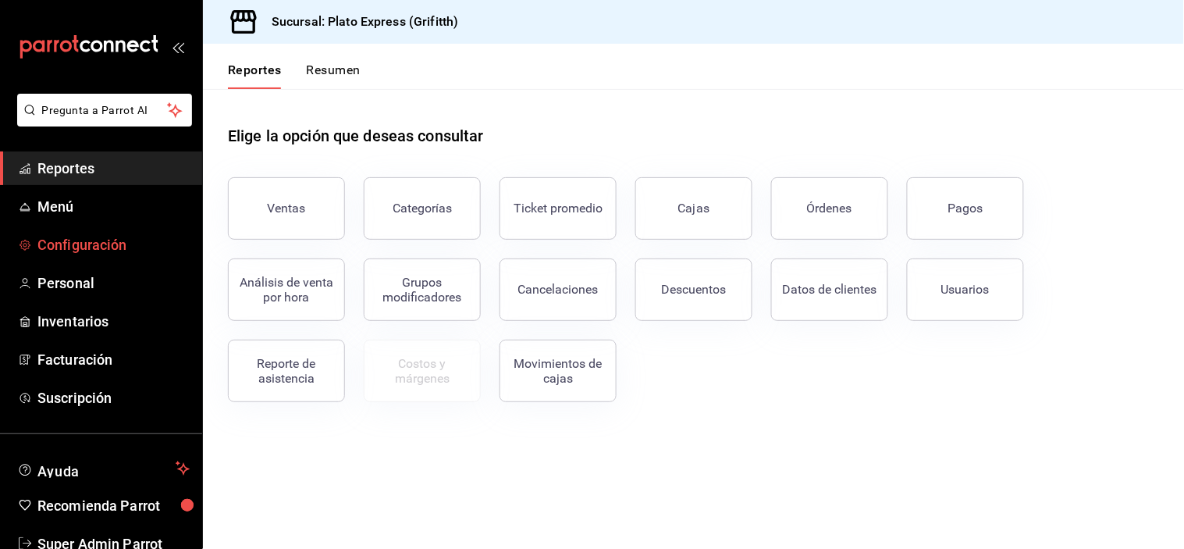
click at [102, 236] on span "Configuración" at bounding box center [113, 244] width 152 height 21
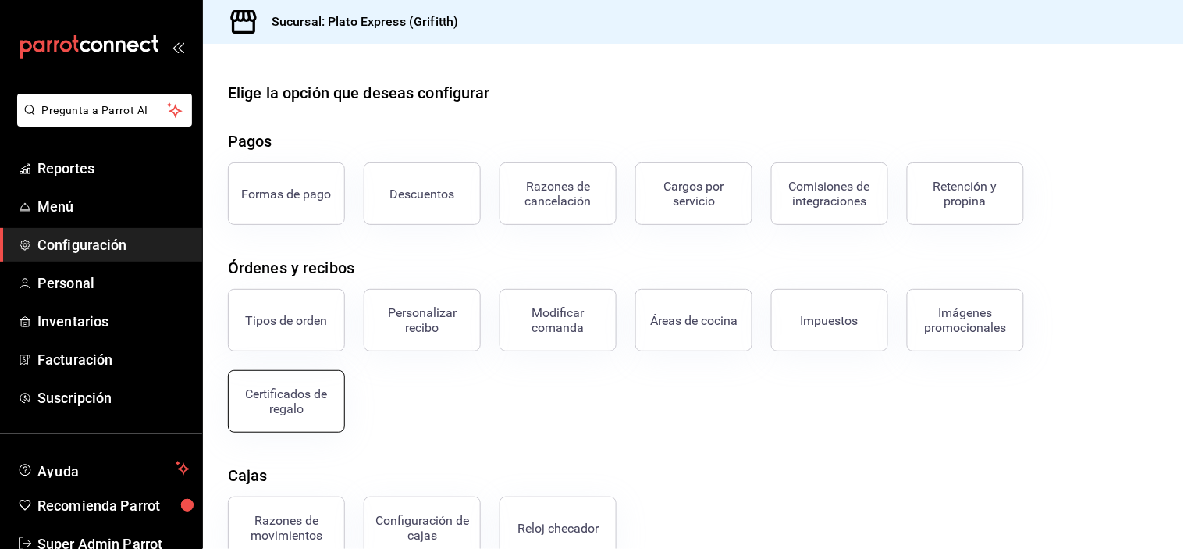
click at [307, 394] on div "Certificados de regalo" at bounding box center [286, 401] width 97 height 30
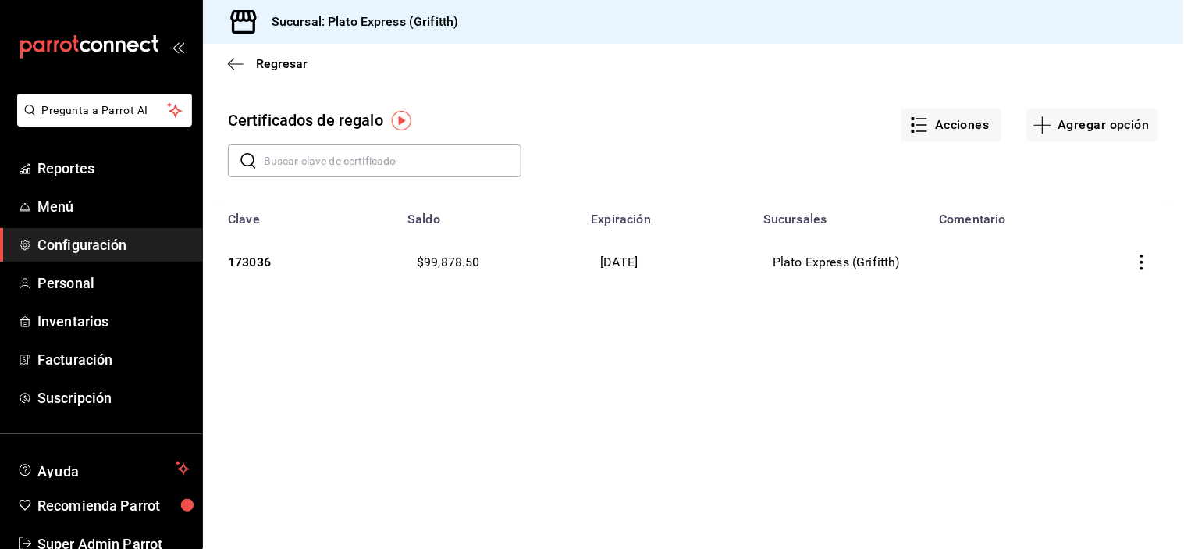
click at [456, 148] on input "text" at bounding box center [393, 160] width 258 height 31
type input "170953"
click at [1142, 265] on icon "button" at bounding box center [1142, 262] width 16 height 16
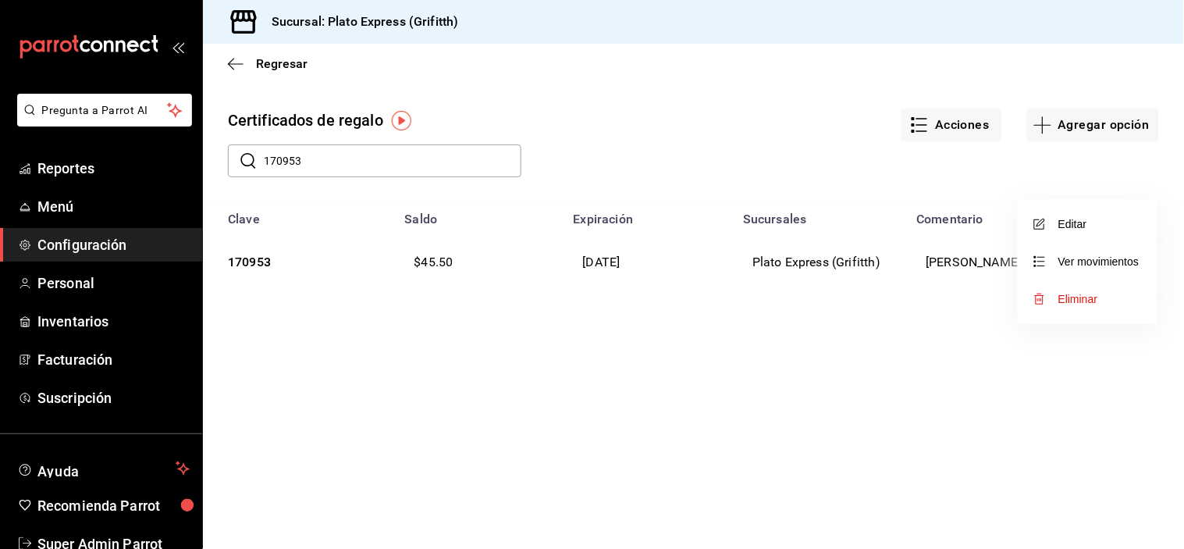
click at [1110, 232] on li "Editar" at bounding box center [1088, 223] width 140 height 37
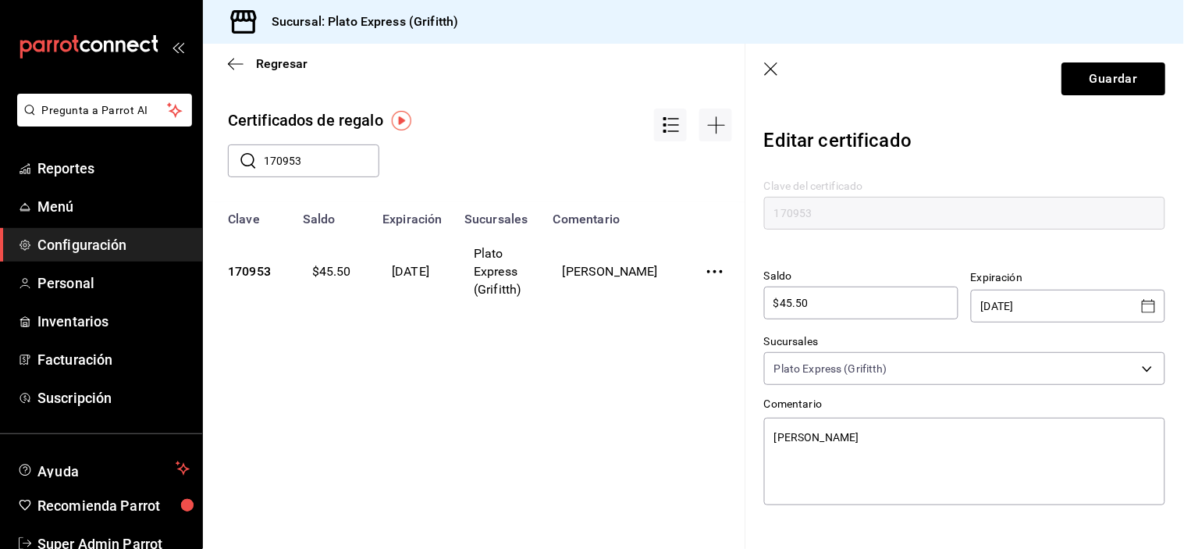
click at [902, 302] on input "$45.50" at bounding box center [861, 302] width 194 height 19
type textarea "x"
type input "$45.5"
type textarea "x"
type input "$45."
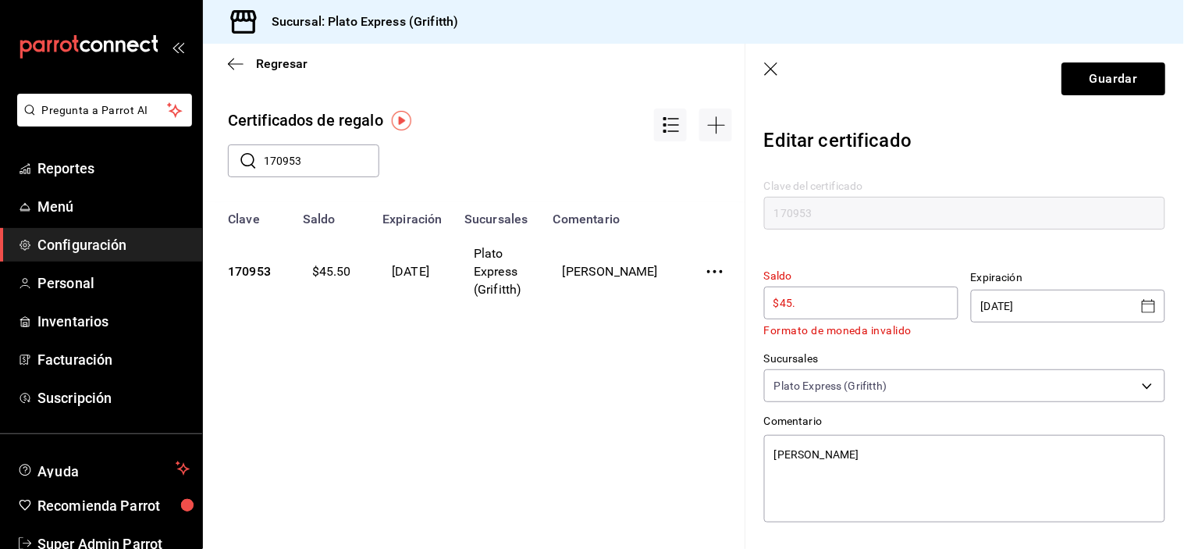
type textarea "x"
type input "$45"
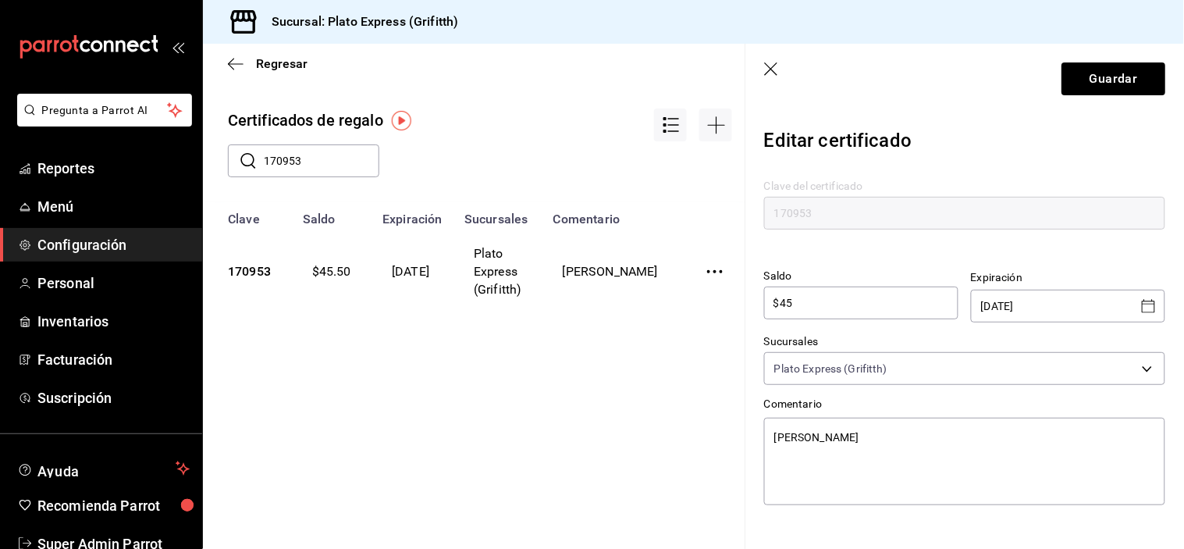
type textarea "x"
type input "$4"
type textarea "x"
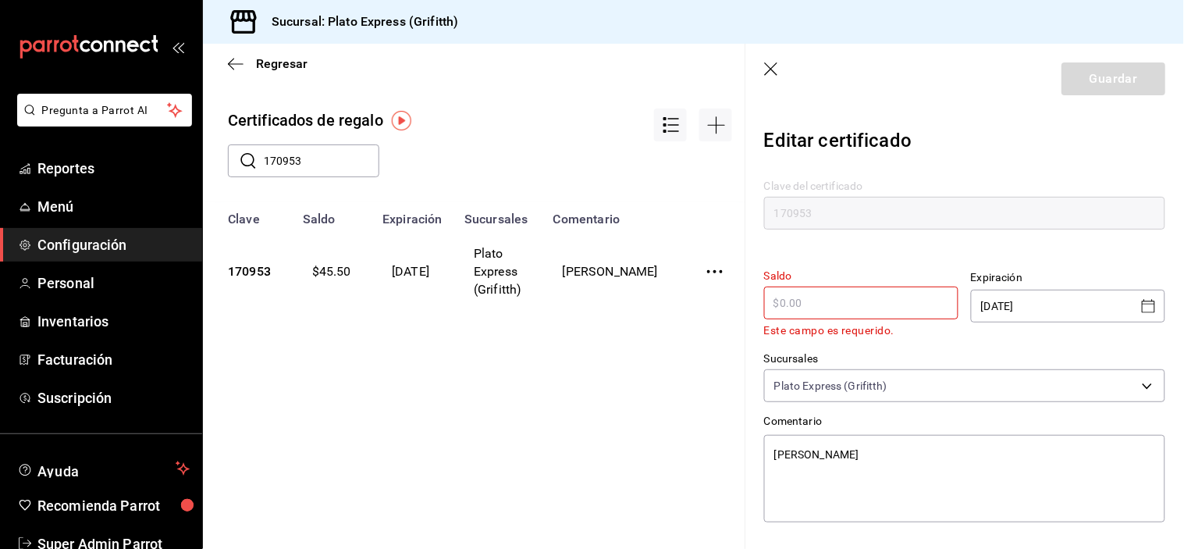
type textarea "x"
type input "$1"
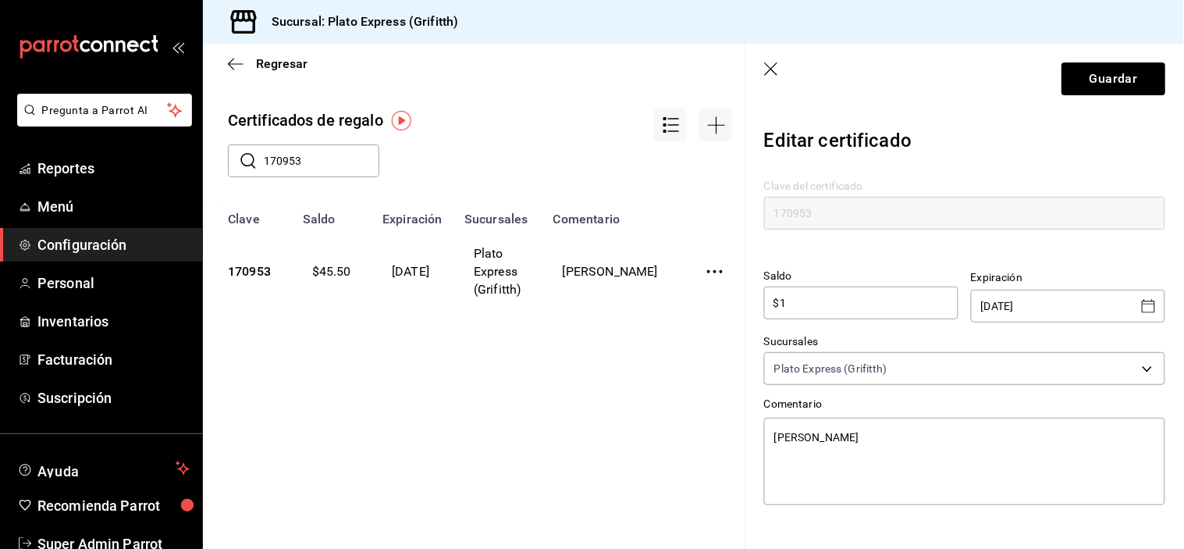
type textarea "x"
type input "$10"
type textarea "x"
type input "$1,000"
type textarea "x"
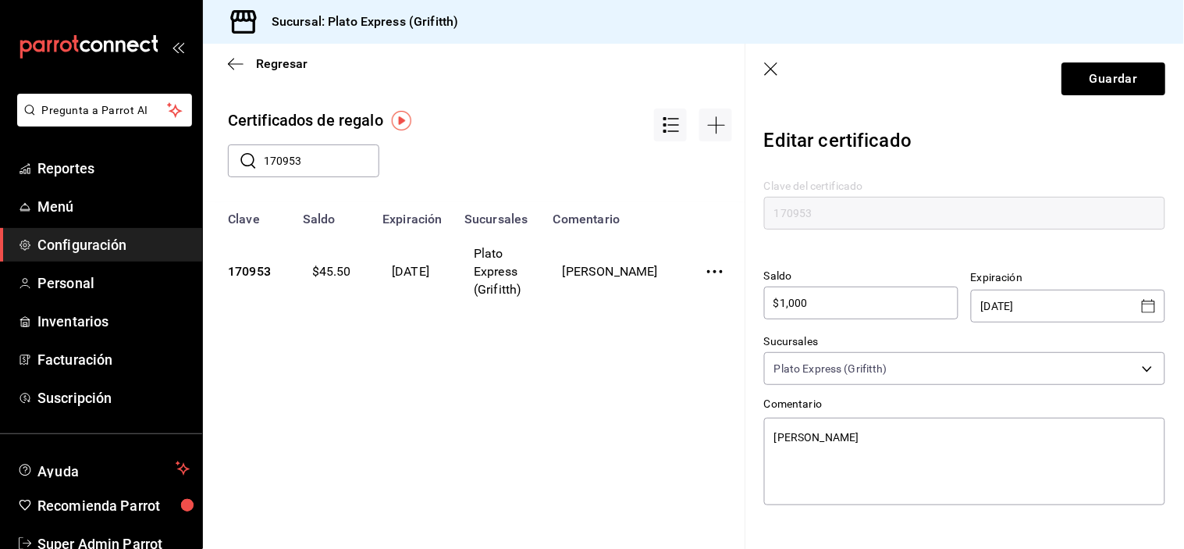
type input "$10,000"
type textarea "x"
type input "$100,000"
type textarea "x"
type input "$100,000"
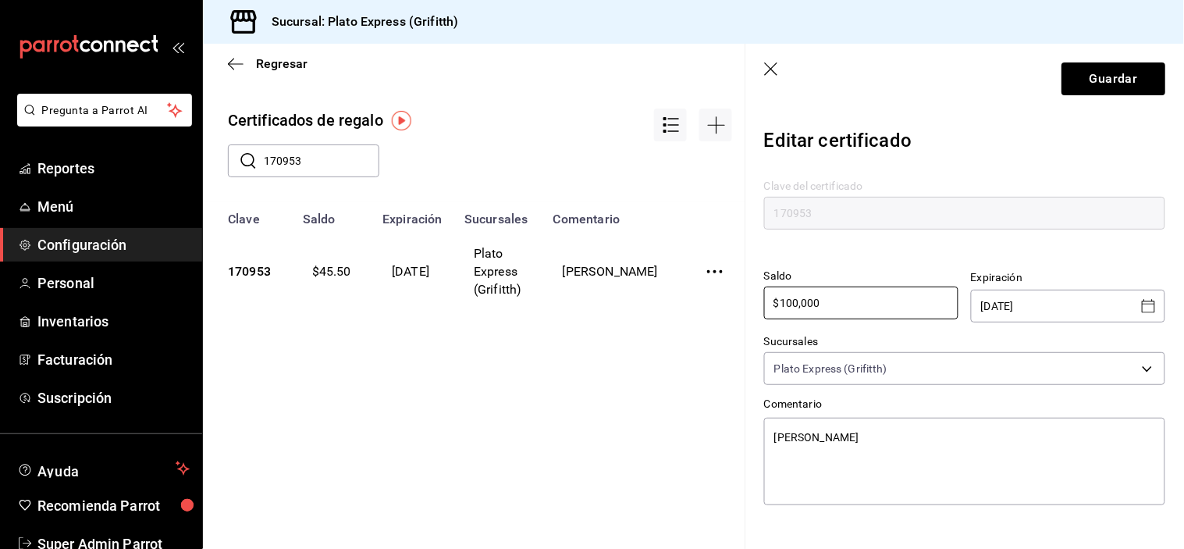
click at [1145, 309] on icon "Open calendar" at bounding box center [1148, 306] width 19 height 19
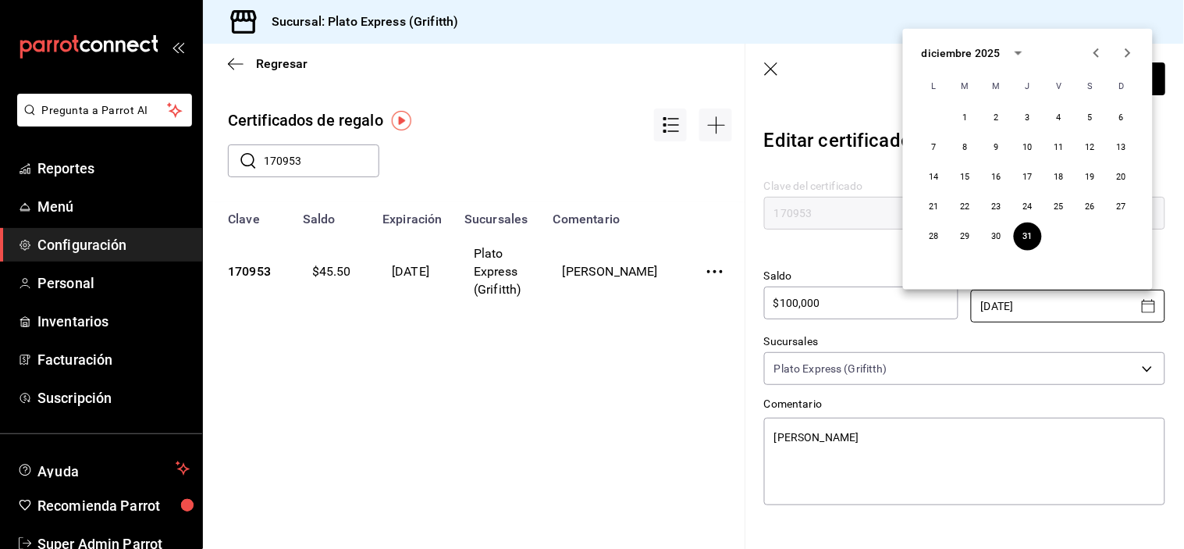
click at [1130, 53] on icon "Next month" at bounding box center [1127, 52] width 5 height 9
click at [1103, 52] on icon "Previous month" at bounding box center [1096, 53] width 19 height 19
click at [989, 49] on div "diciembre 2025" at bounding box center [961, 52] width 79 height 16
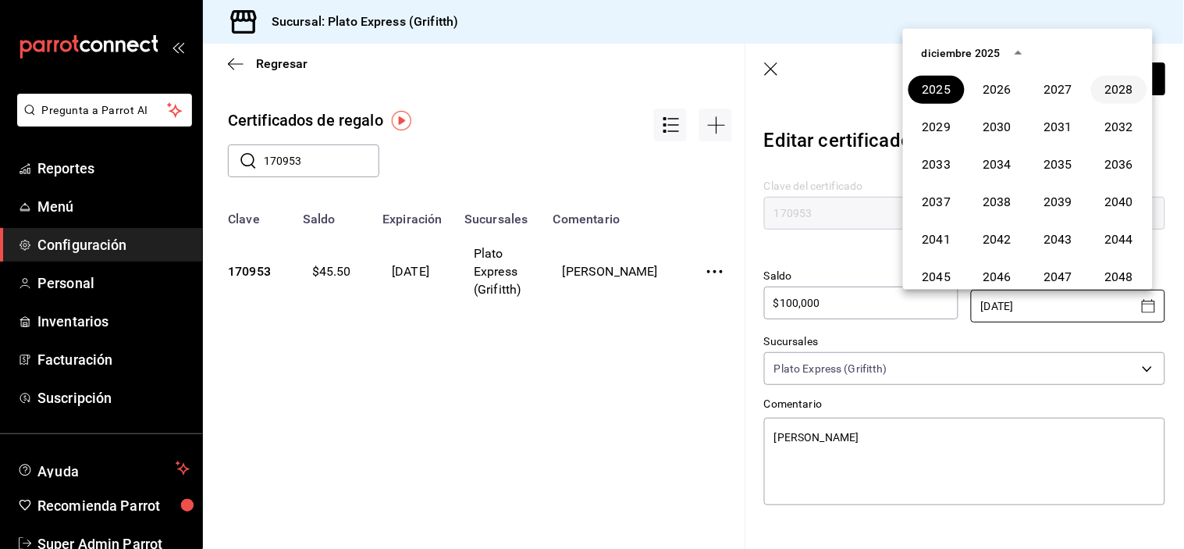
click at [1107, 86] on button "2028" at bounding box center [1119, 90] width 56 height 28
type textarea "x"
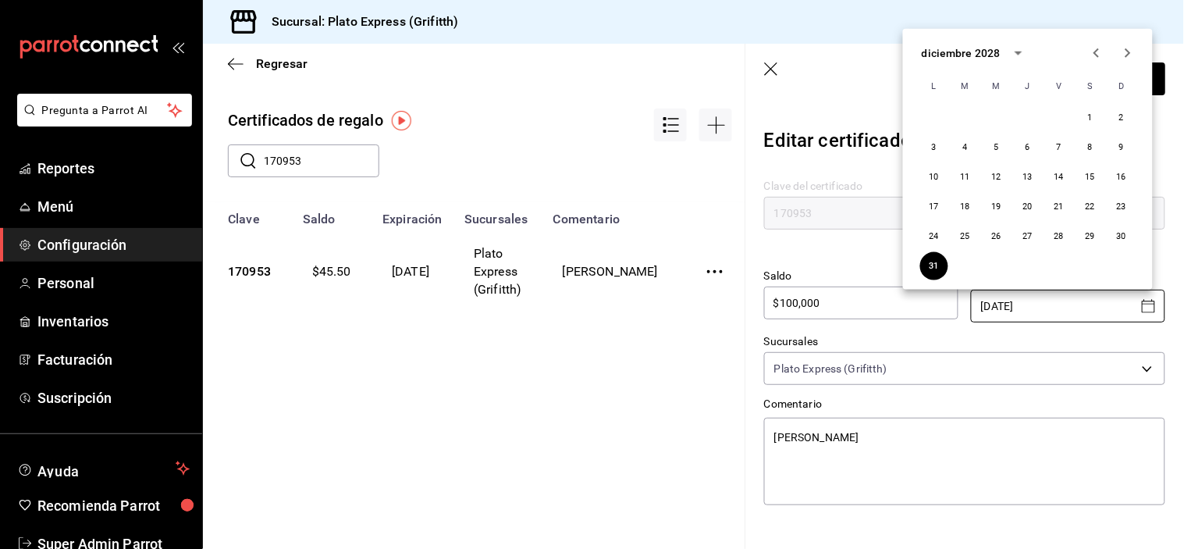
type input "[DATE]"
click at [965, 367] on body "Pregunta a Parrot AI Reportes Menú Configuración Personal Inventarios Facturaci…" at bounding box center [592, 274] width 1184 height 549
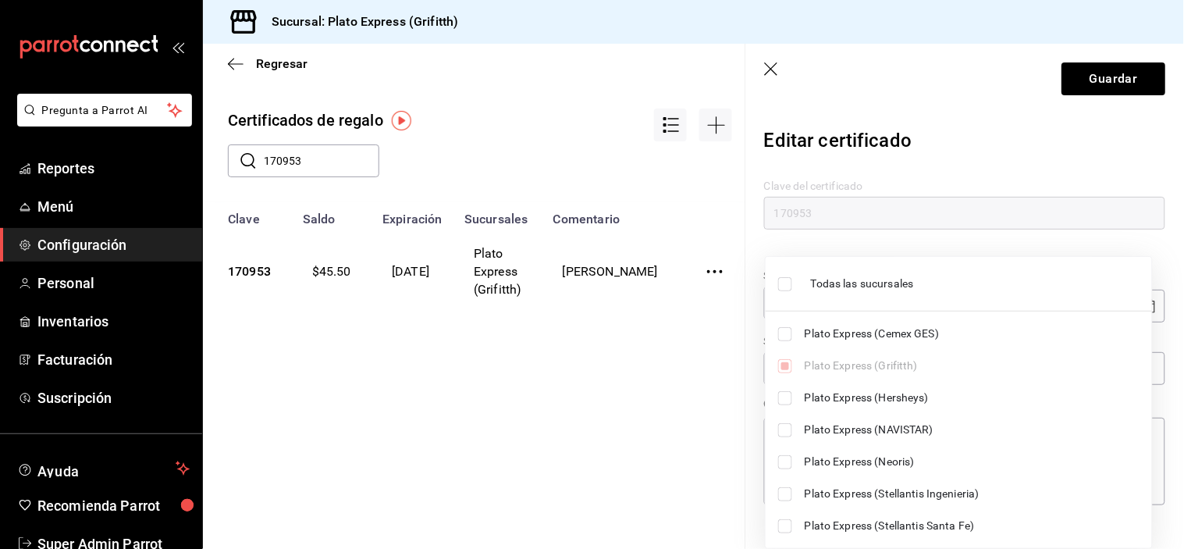
click at [929, 66] on div at bounding box center [592, 274] width 1184 height 549
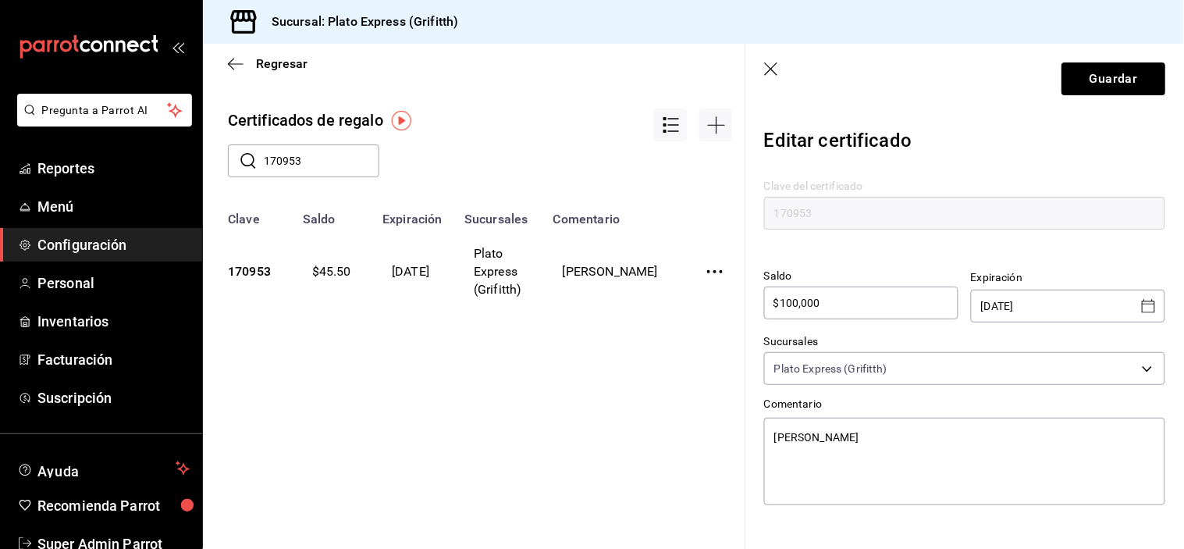
click at [1073, 100] on header "Guardar" at bounding box center [964, 79] width 439 height 70
click at [1085, 86] on button "Guardar" at bounding box center [1113, 78] width 104 height 33
type textarea "x"
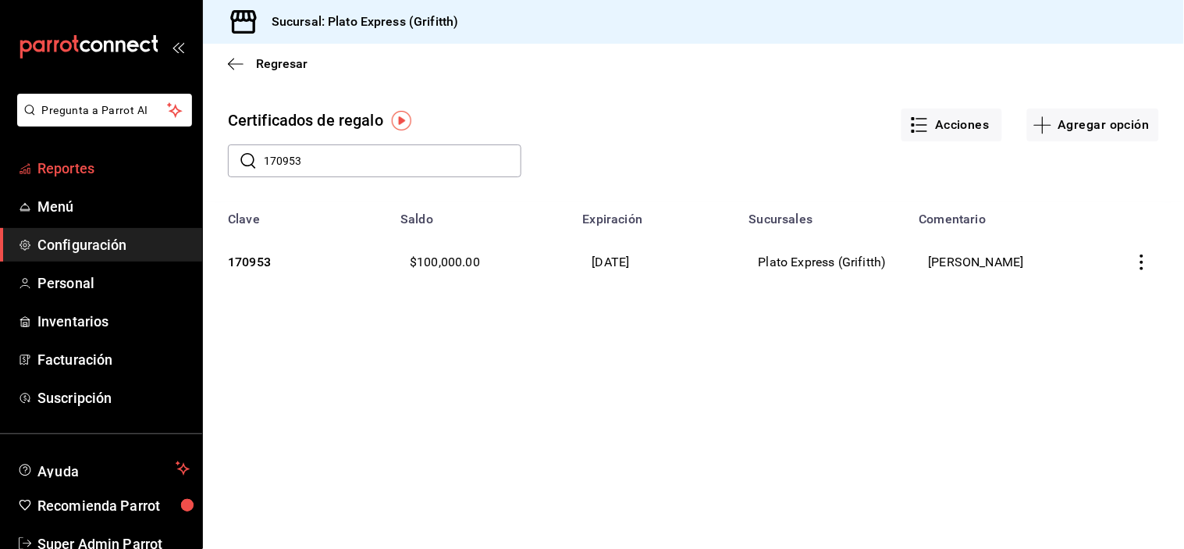
click at [105, 164] on span "Reportes" at bounding box center [113, 168] width 152 height 21
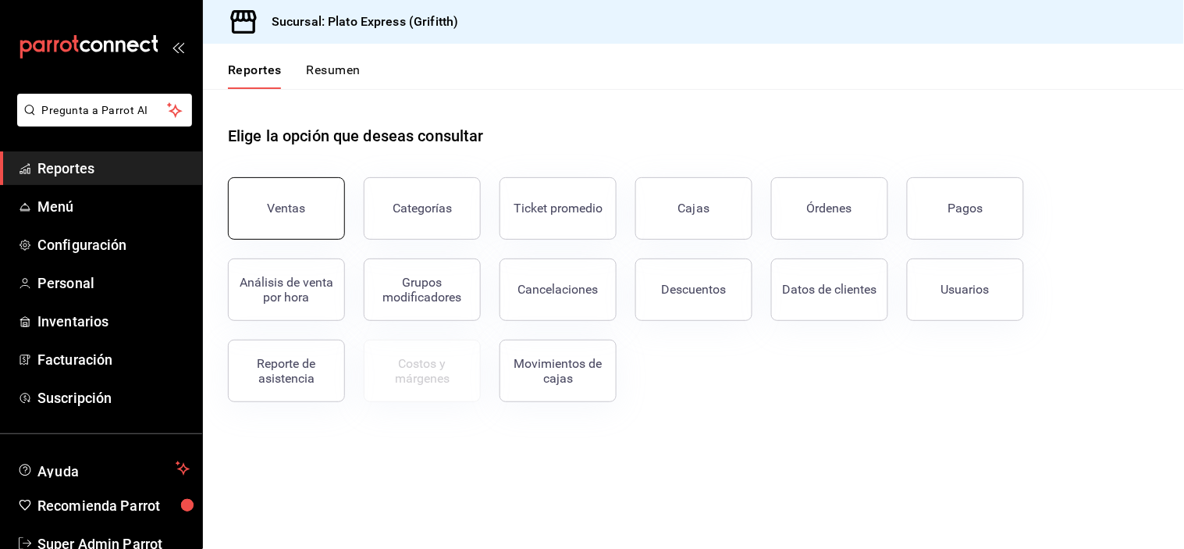
click at [258, 200] on button "Ventas" at bounding box center [286, 208] width 117 height 62
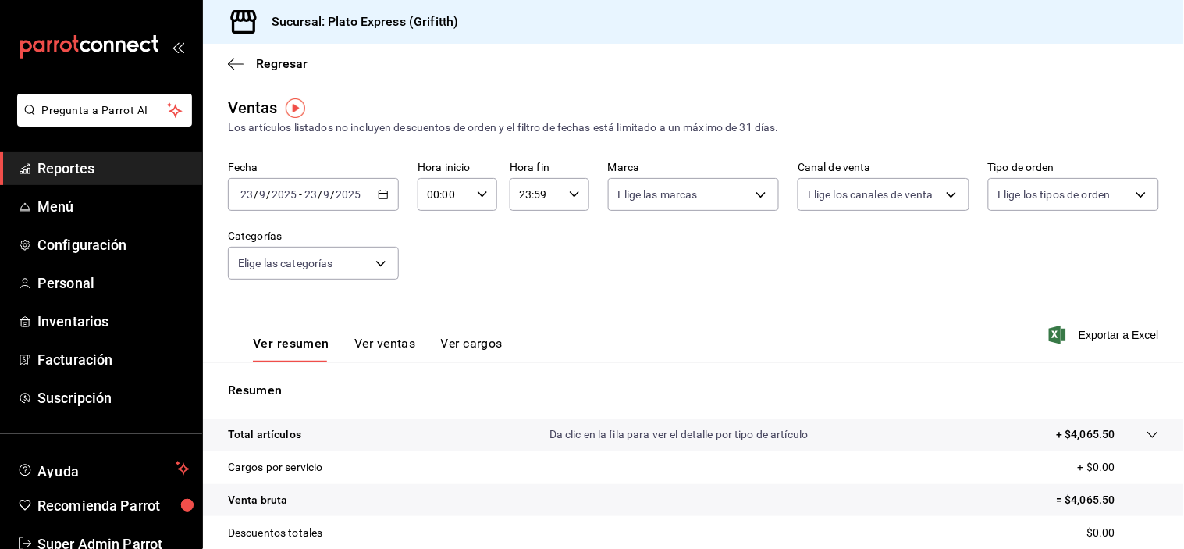
click at [472, 185] on div "00:00 Hora inicio" at bounding box center [457, 194] width 80 height 33
click at [428, 310] on span "02" at bounding box center [435, 310] width 14 height 12
click at [428, 301] on span "09" at bounding box center [435, 295] width 14 height 12
type input "09:00"
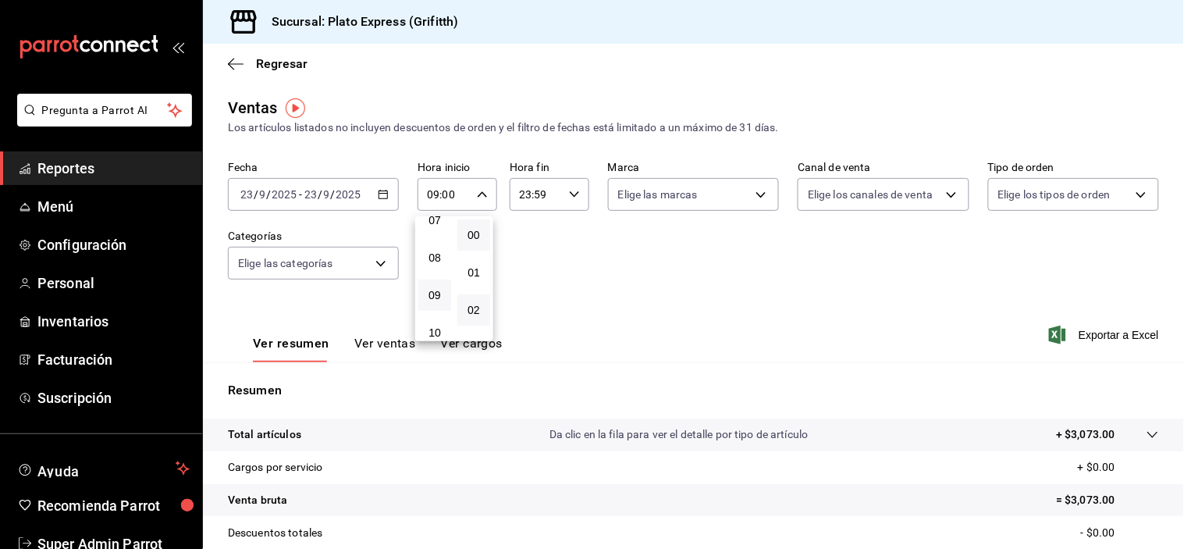
click at [470, 300] on button "02" at bounding box center [473, 309] width 33 height 31
click at [470, 248] on span "40" at bounding box center [474, 242] width 14 height 12
type input "09:40"
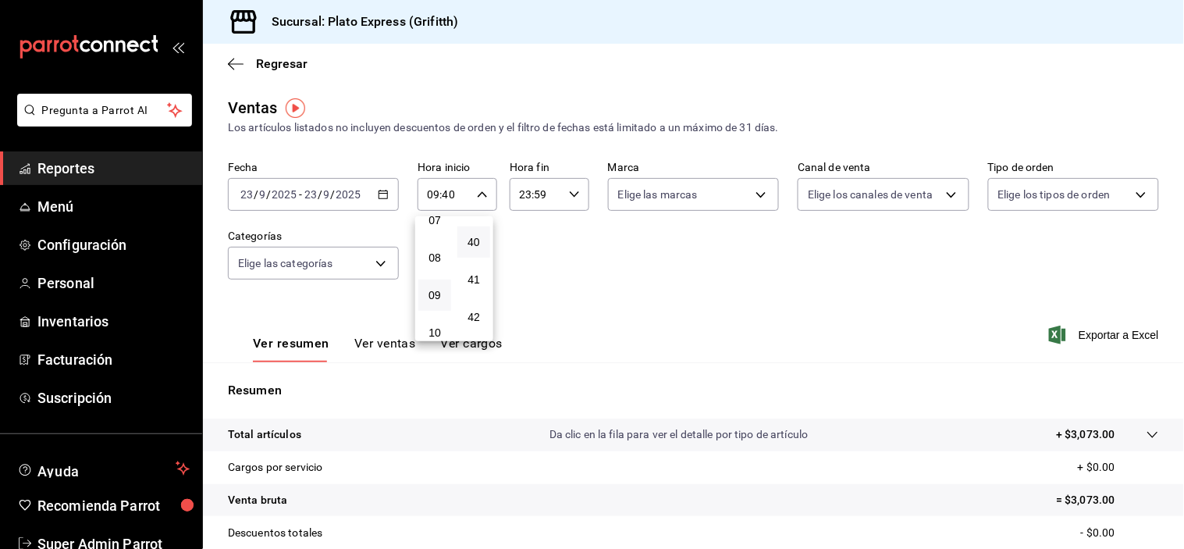
click at [613, 281] on div at bounding box center [592, 274] width 1184 height 549
click at [481, 204] on div "09:40 Hora inicio" at bounding box center [457, 194] width 80 height 33
click at [531, 200] on div at bounding box center [592, 274] width 1184 height 549
click at [577, 197] on div "23:59 Hora fin" at bounding box center [550, 194] width 80 height 33
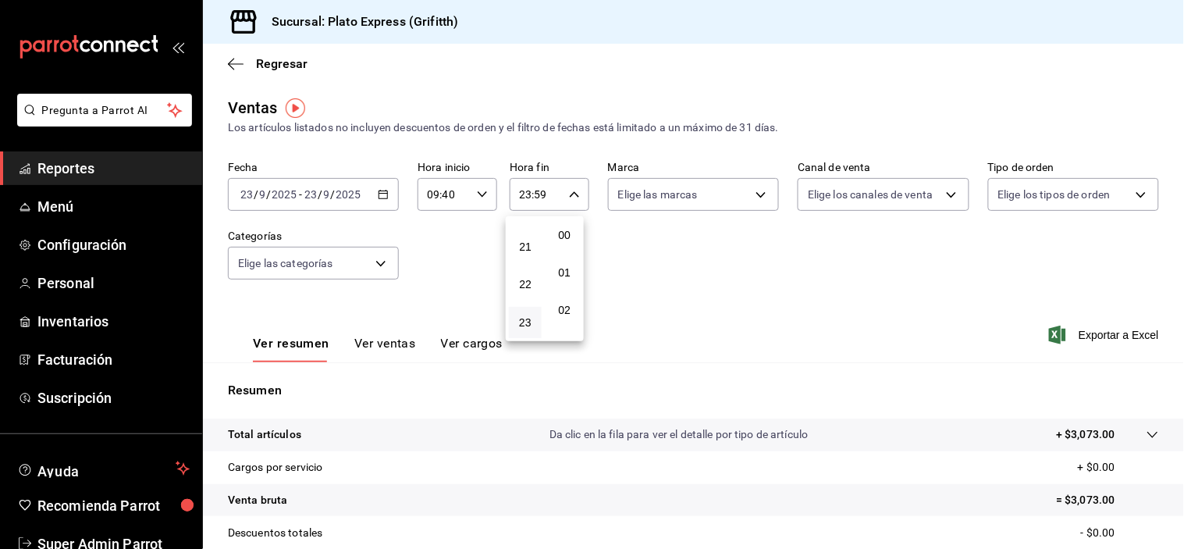
scroll to position [2205, 0]
click at [539, 240] on button "21" at bounding box center [525, 247] width 33 height 31
click at [525, 232] on button "09" at bounding box center [525, 216] width 33 height 31
type input "09:59"
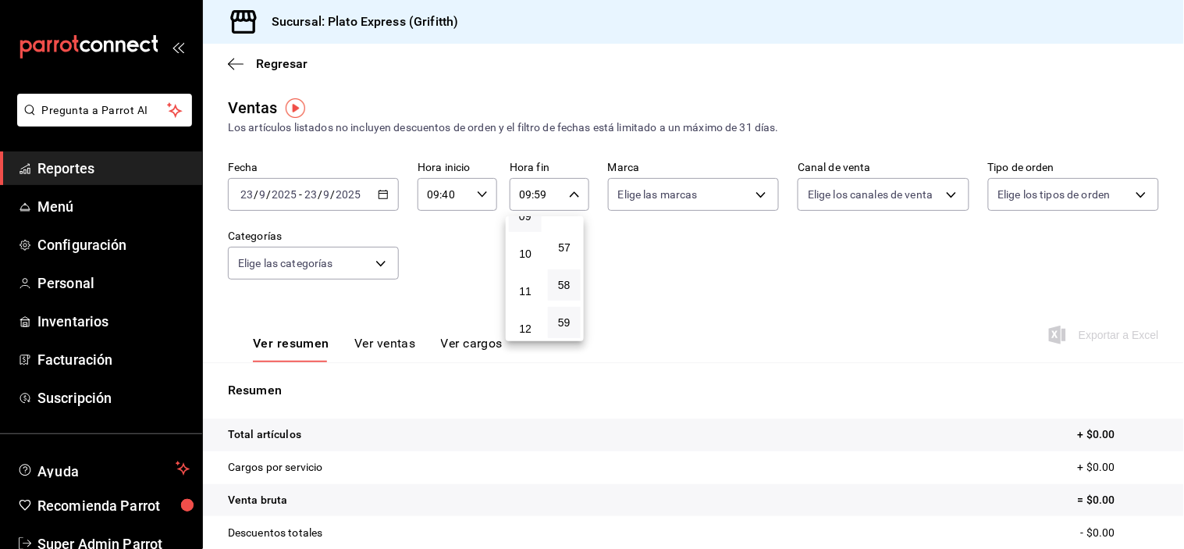
click at [554, 269] on button "58" at bounding box center [564, 284] width 33 height 31
click at [559, 229] on span "40" at bounding box center [564, 222] width 14 height 12
type input "09:40"
click at [681, 258] on div at bounding box center [592, 274] width 1184 height 549
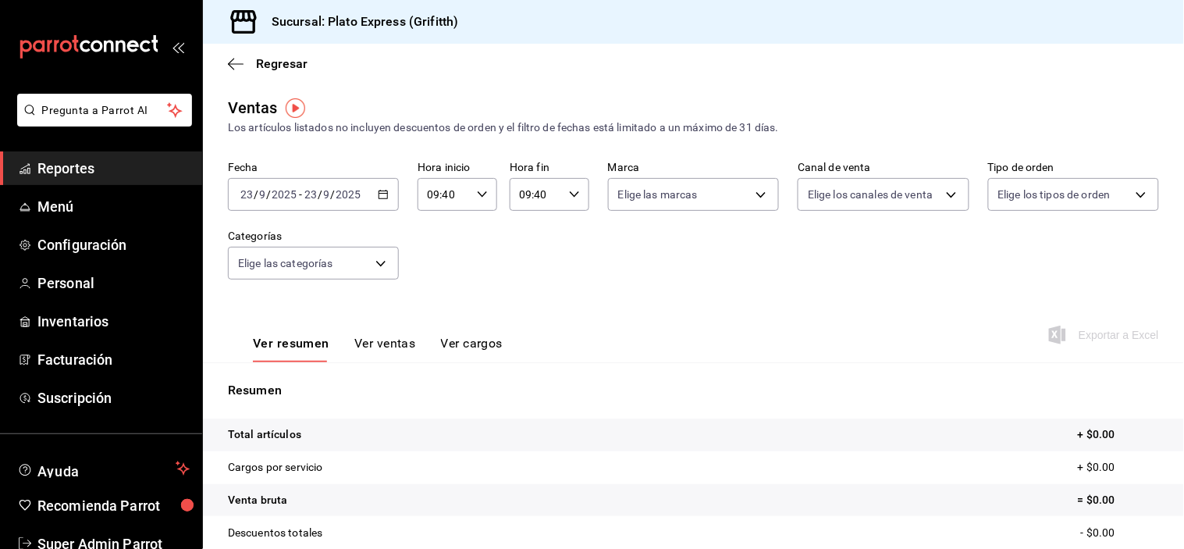
click at [465, 207] on input "09:40" at bounding box center [443, 194] width 53 height 31
click at [427, 227] on button "09" at bounding box center [434, 223] width 33 height 31
click at [428, 221] on span "06" at bounding box center [435, 214] width 14 height 12
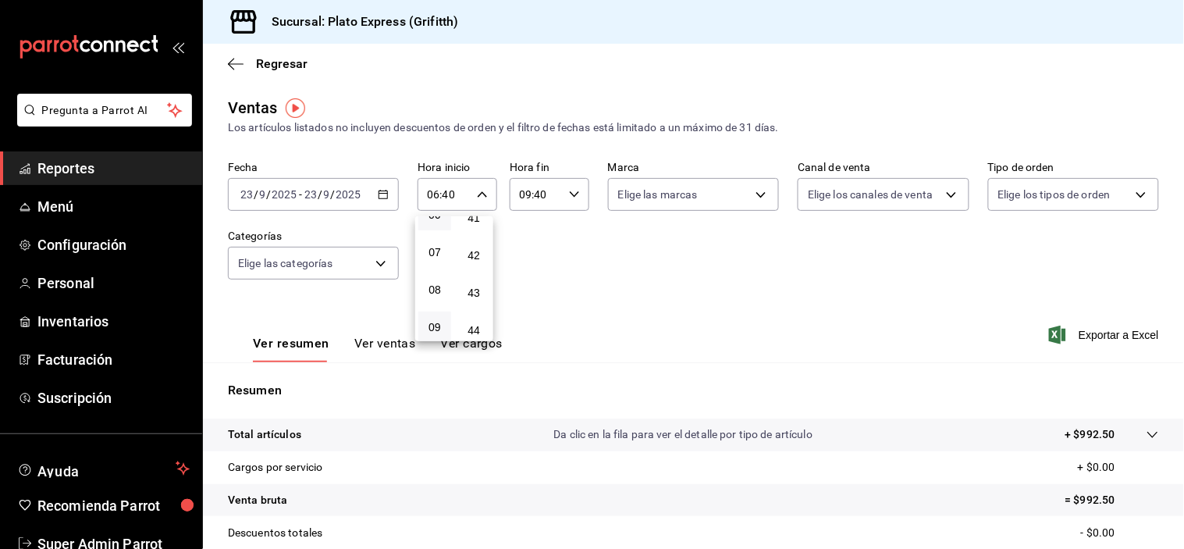
click at [431, 328] on button "09" at bounding box center [434, 326] width 33 height 31
type input "09:40"
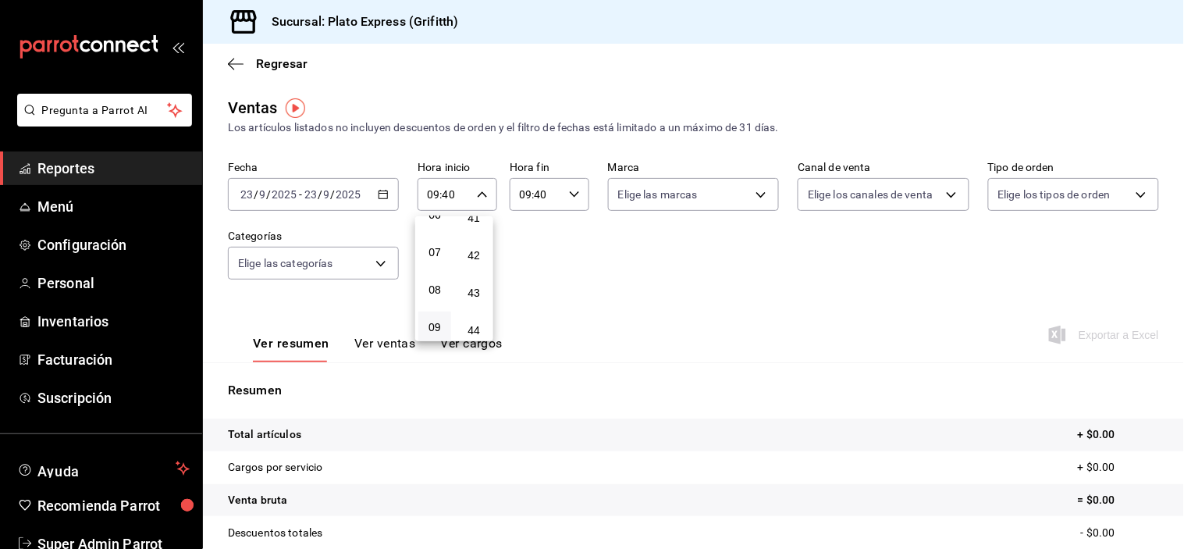
click at [570, 196] on div at bounding box center [592, 274] width 1184 height 549
click at [570, 196] on \(Stroke\) "button" at bounding box center [574, 193] width 9 height 5
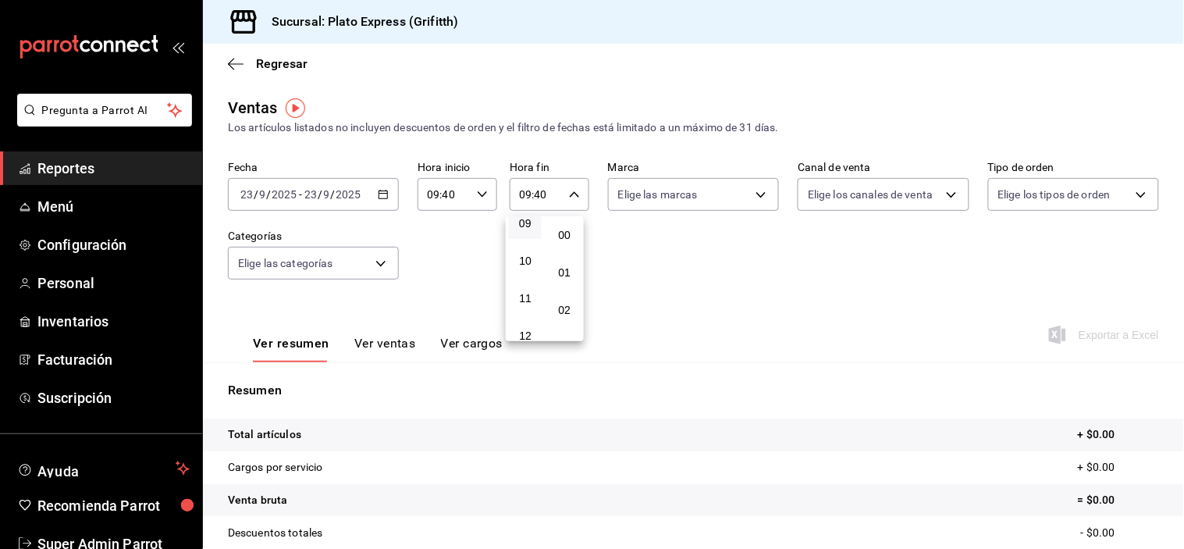
scroll to position [1553, 0]
click at [528, 297] on button "11" at bounding box center [525, 297] width 33 height 31
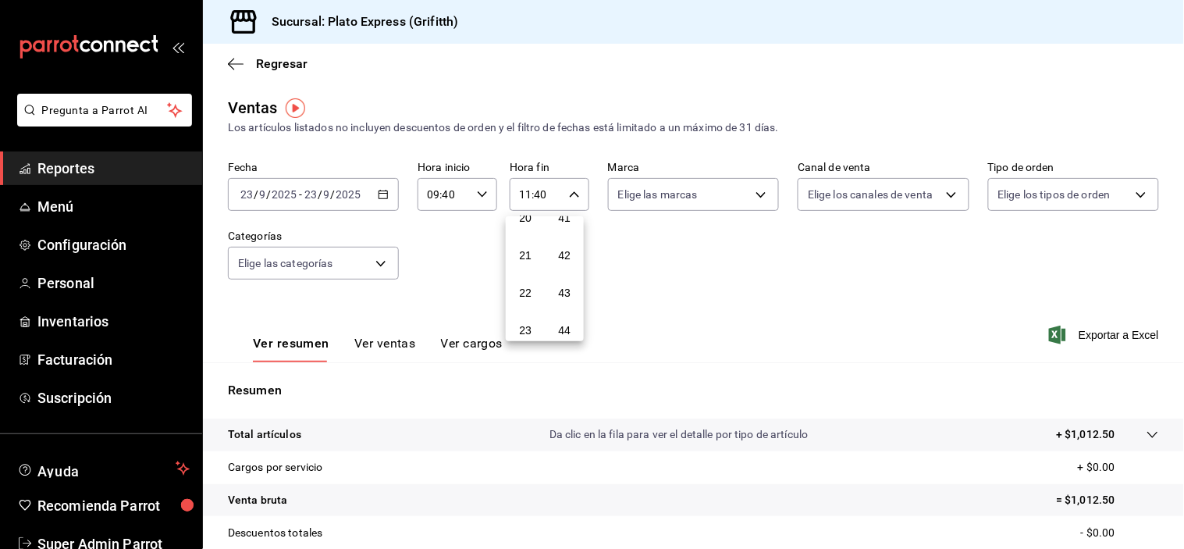
scroll to position [807, 0]
click at [527, 313] on button "23" at bounding box center [525, 322] width 33 height 31
type input "23:40"
click at [570, 261] on span "42" at bounding box center [564, 255] width 14 height 12
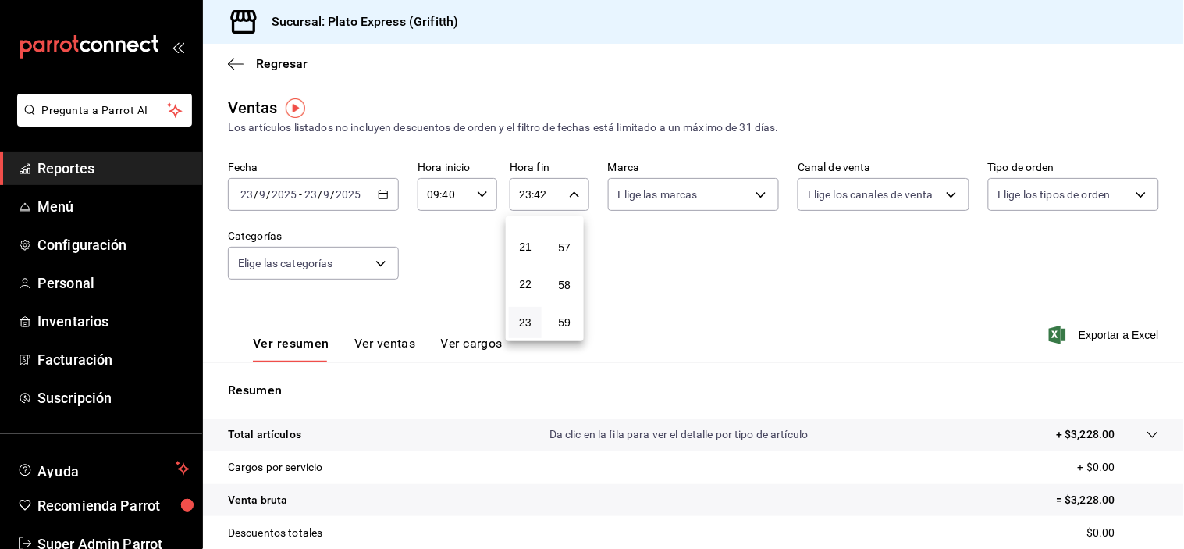
click at [570, 316] on span "59" at bounding box center [564, 322] width 14 height 12
type input "23:59"
click at [765, 270] on div at bounding box center [592, 274] width 1184 height 549
